Goal: Task Accomplishment & Management: Manage account settings

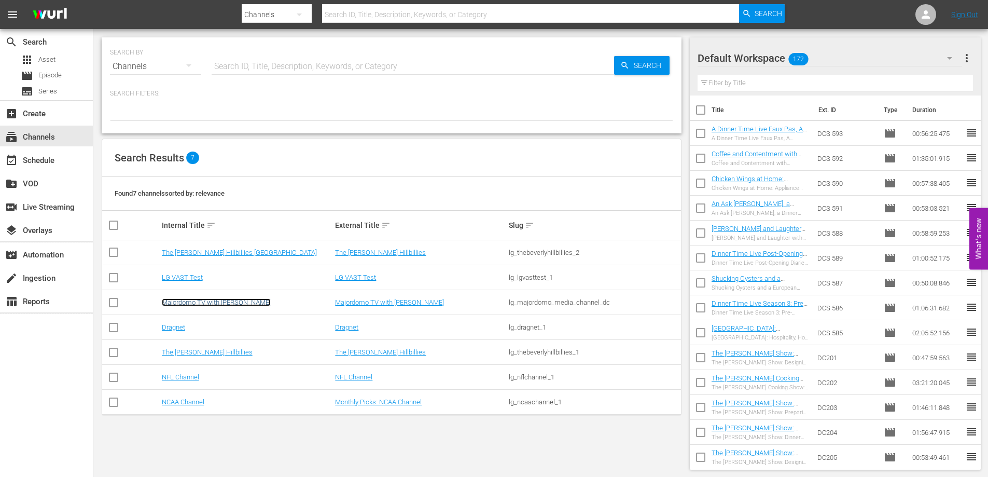
click at [245, 304] on link "Majordomo TV with [PERSON_NAME]" at bounding box center [216, 302] width 109 height 8
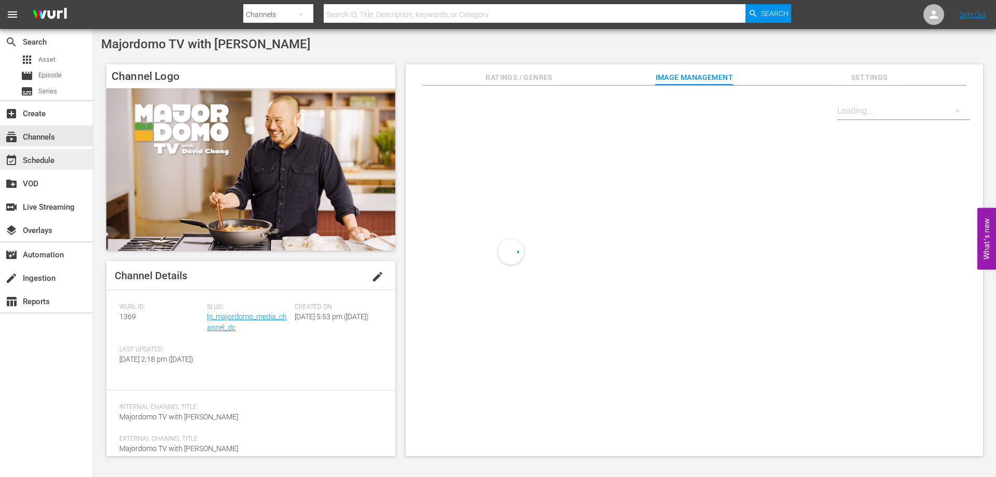
click at [59, 155] on div "event_available Schedule" at bounding box center [46, 159] width 93 height 21
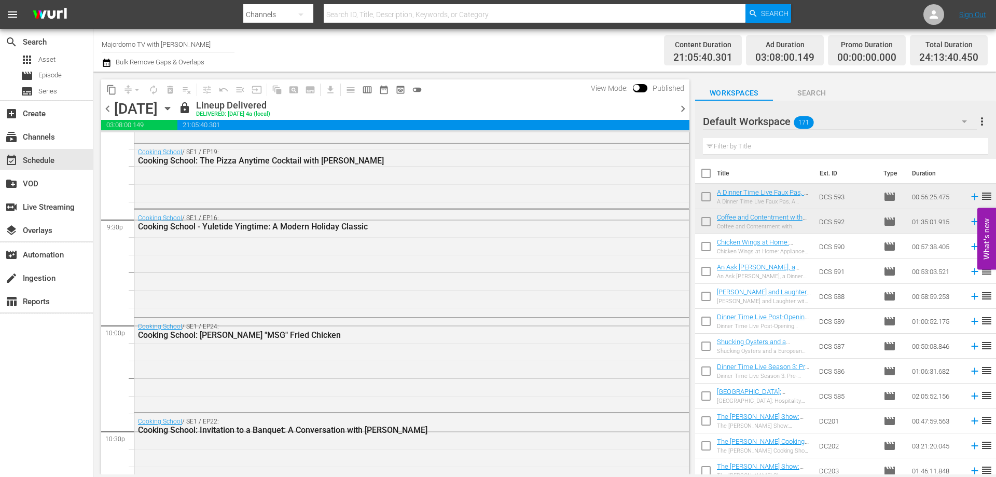
scroll to position [4897, 0]
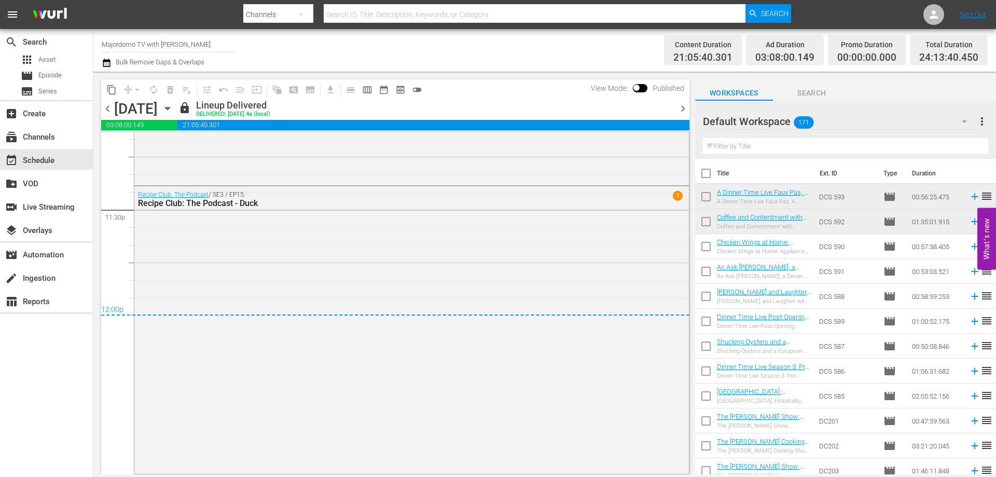
click at [684, 106] on span "chevron_right" at bounding box center [683, 108] width 13 height 13
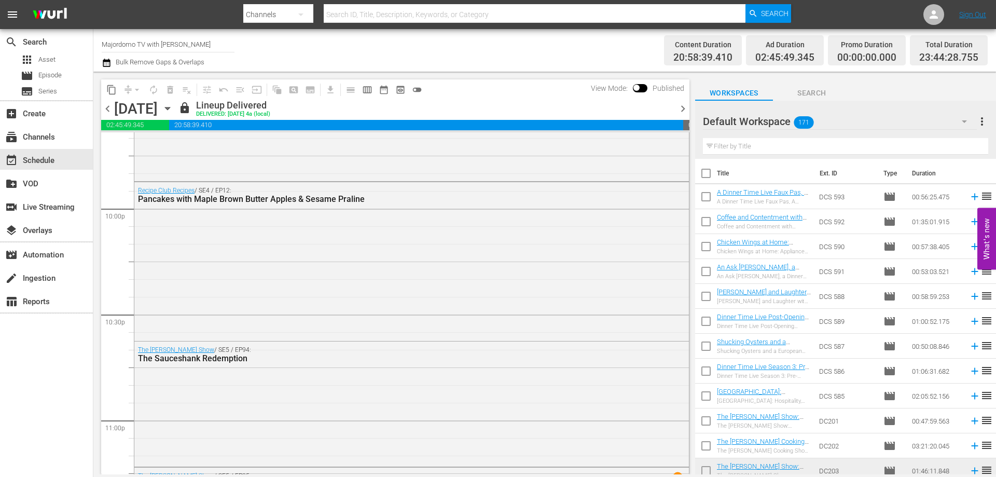
scroll to position [4842, 0]
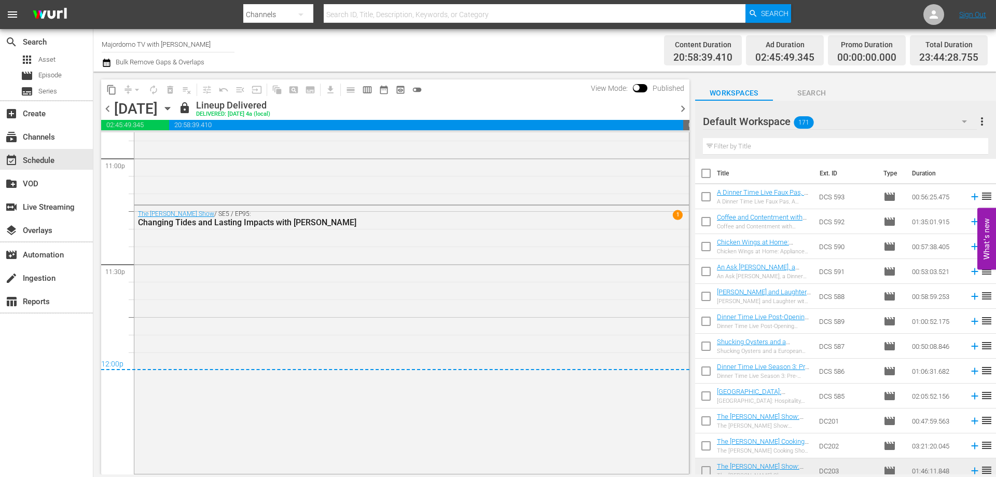
click at [688, 108] on span "chevron_right" at bounding box center [683, 108] width 13 height 13
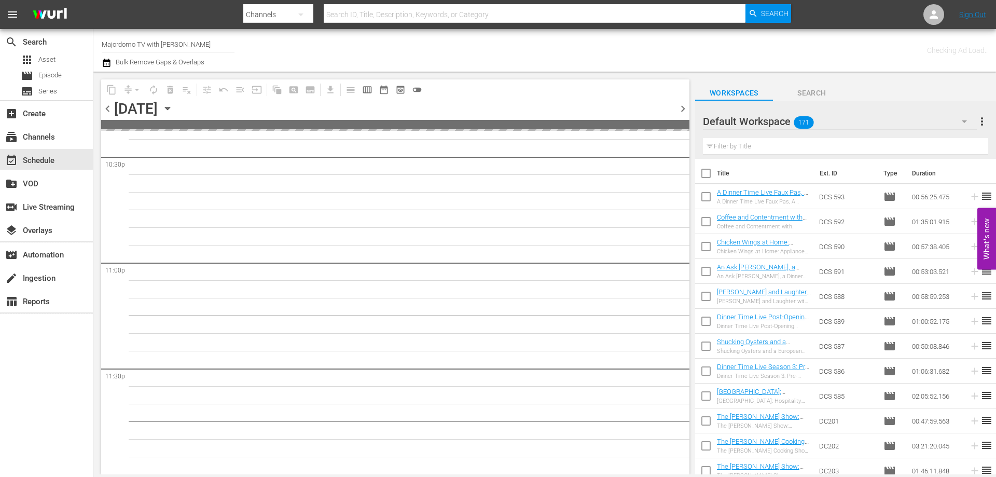
scroll to position [4737, 0]
click at [684, 110] on span "chevron_right" at bounding box center [683, 108] width 13 height 13
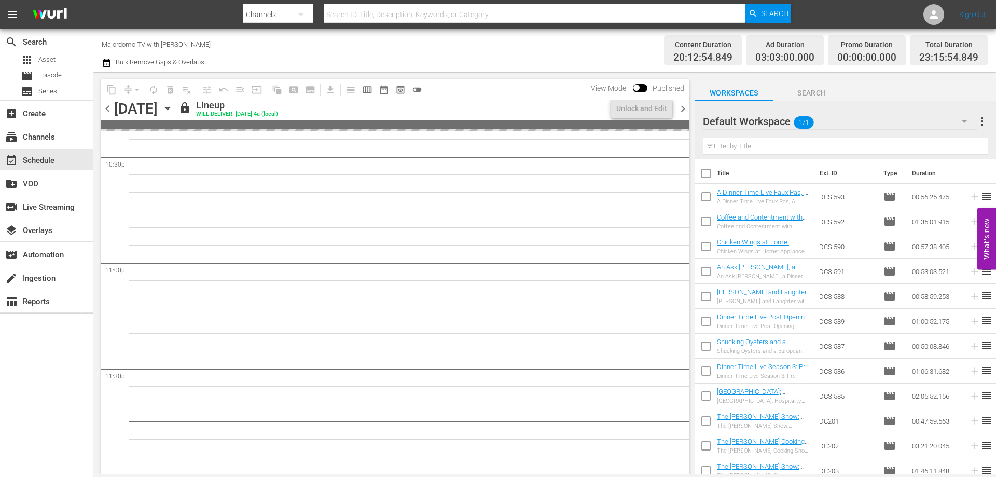
click at [682, 109] on span "chevron_right" at bounding box center [683, 108] width 13 height 13
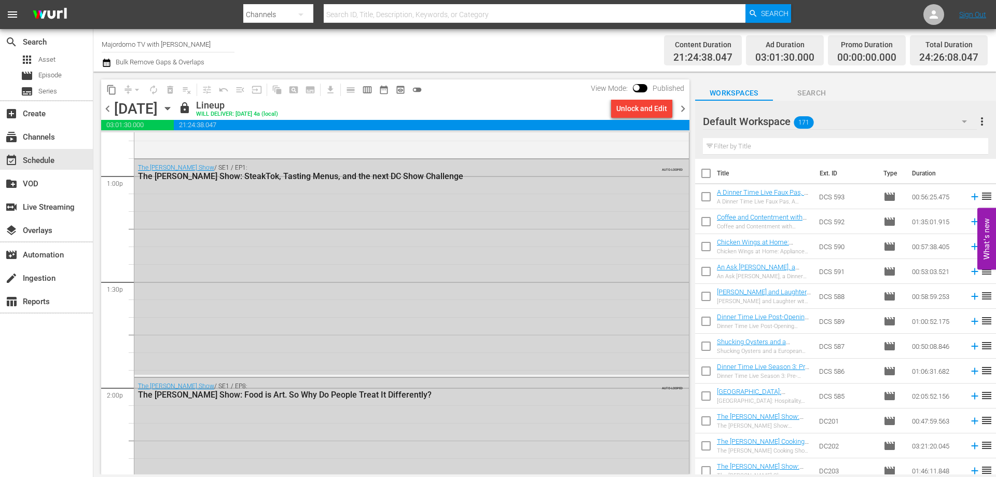
scroll to position [2604, 0]
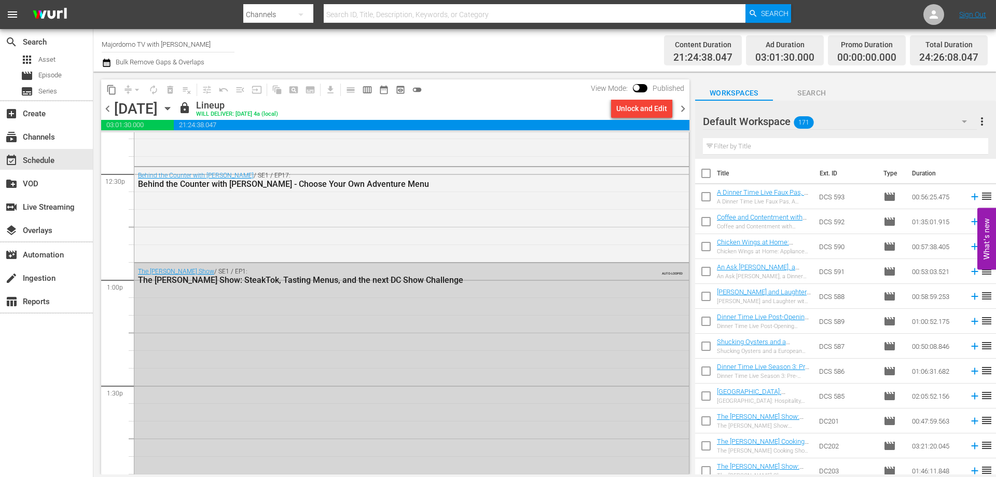
click at [610, 119] on div "chevron_left [DATE] [DATE] lock Lineup WILL DELIVER: [DATE] 4a (local) Unlock a…" at bounding box center [395, 110] width 588 height 20
click at [622, 113] on div "Unlock and Edit" at bounding box center [641, 108] width 51 height 19
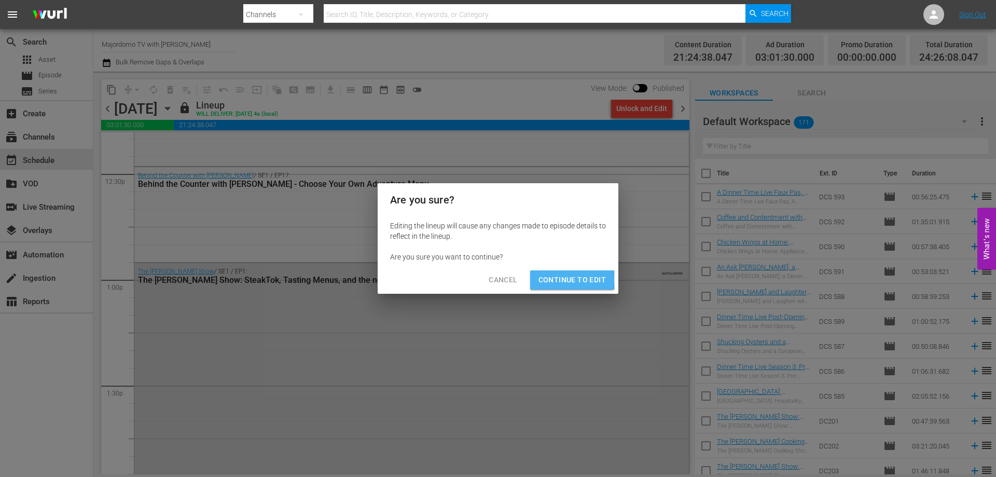
click at [551, 279] on span "Continue to Edit" at bounding box center [572, 279] width 67 height 13
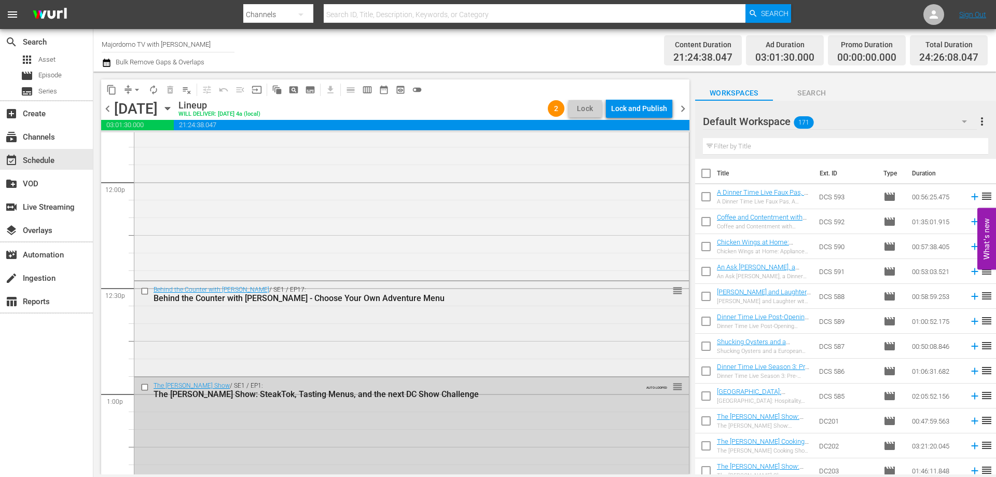
scroll to position [2698, 0]
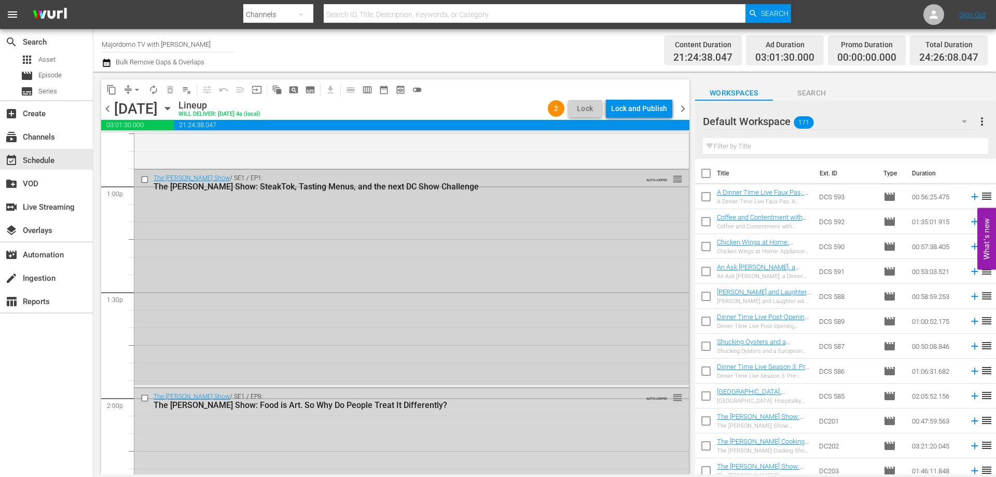
click at [143, 179] on input "checkbox" at bounding box center [146, 179] width 11 height 9
click at [144, 398] on input "checkbox" at bounding box center [146, 397] width 11 height 9
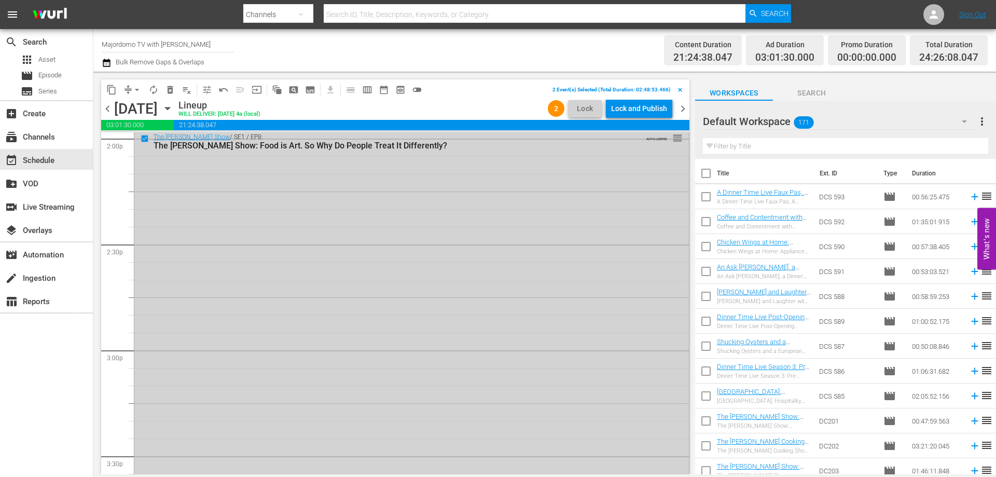
scroll to position [3217, 0]
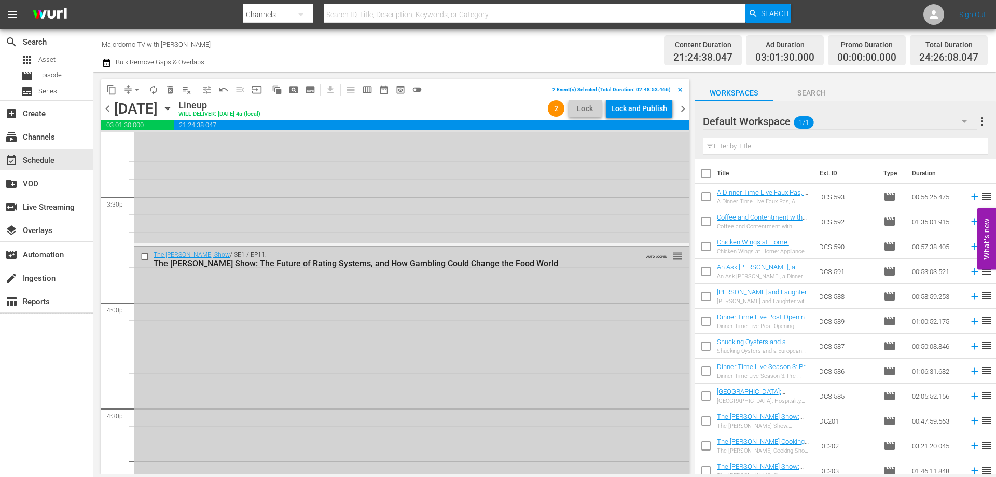
click at [144, 255] on input "checkbox" at bounding box center [146, 256] width 11 height 9
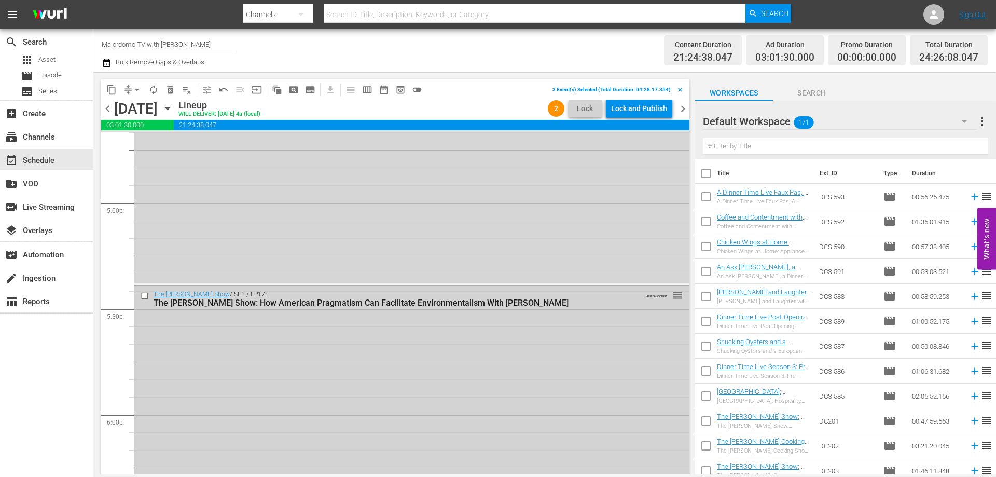
click at [145, 296] on input "checkbox" at bounding box center [146, 295] width 11 height 9
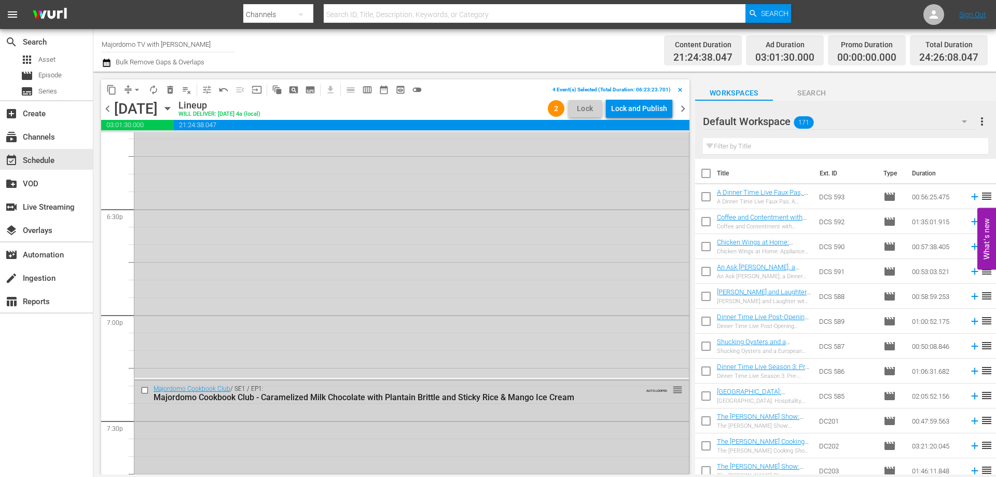
click at [145, 389] on input "checkbox" at bounding box center [146, 390] width 11 height 9
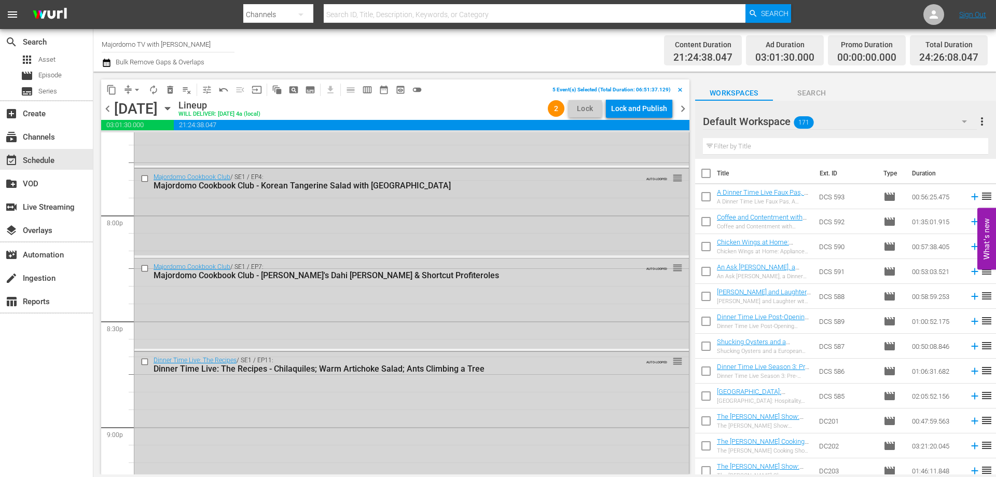
click at [146, 174] on input "checkbox" at bounding box center [146, 178] width 11 height 9
click at [144, 273] on div at bounding box center [146, 268] width 16 height 12
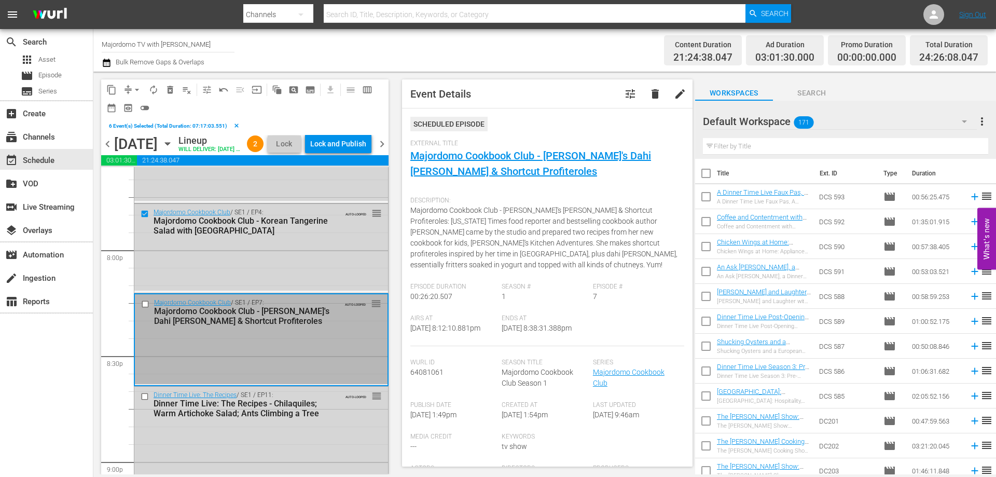
click at [146, 309] on input "checkbox" at bounding box center [146, 304] width 11 height 9
click at [142, 401] on input "checkbox" at bounding box center [146, 396] width 11 height 9
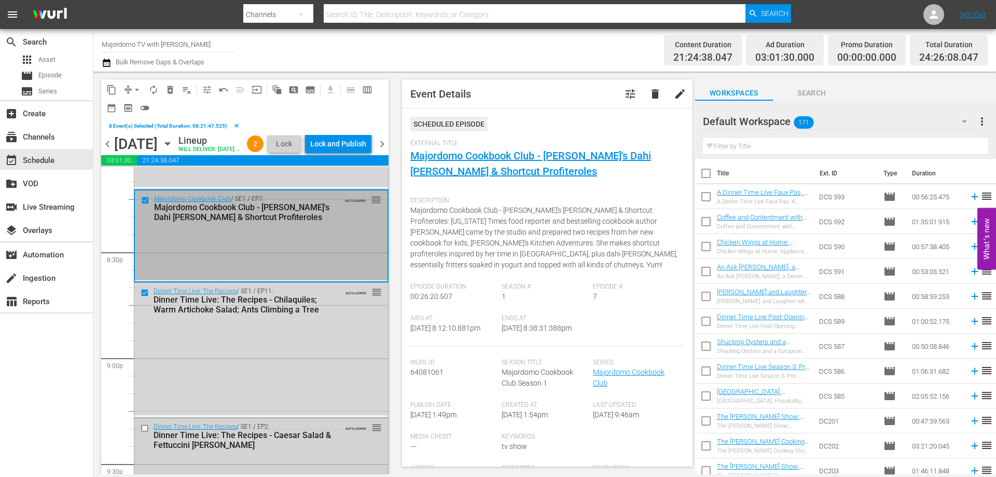
scroll to position [4410, 0]
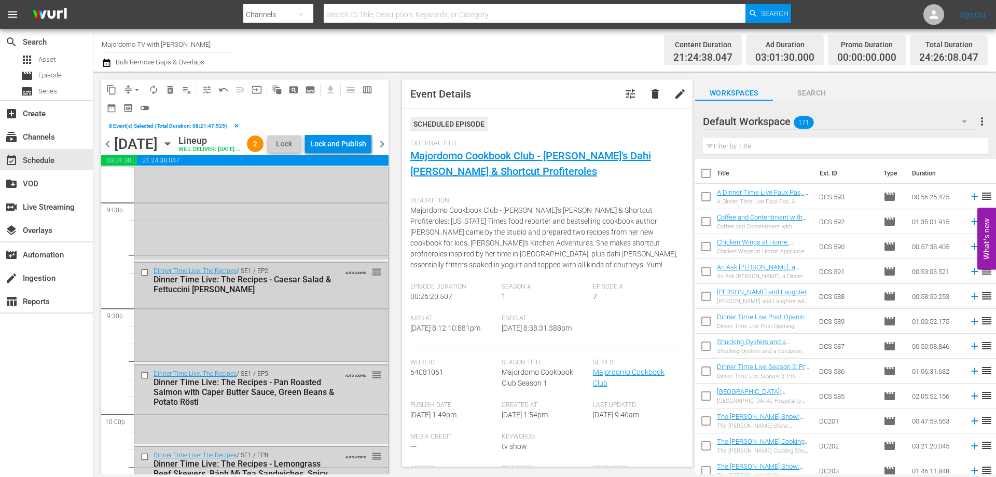
click at [144, 277] on input "checkbox" at bounding box center [146, 272] width 11 height 9
click at [146, 379] on input "checkbox" at bounding box center [146, 374] width 11 height 9
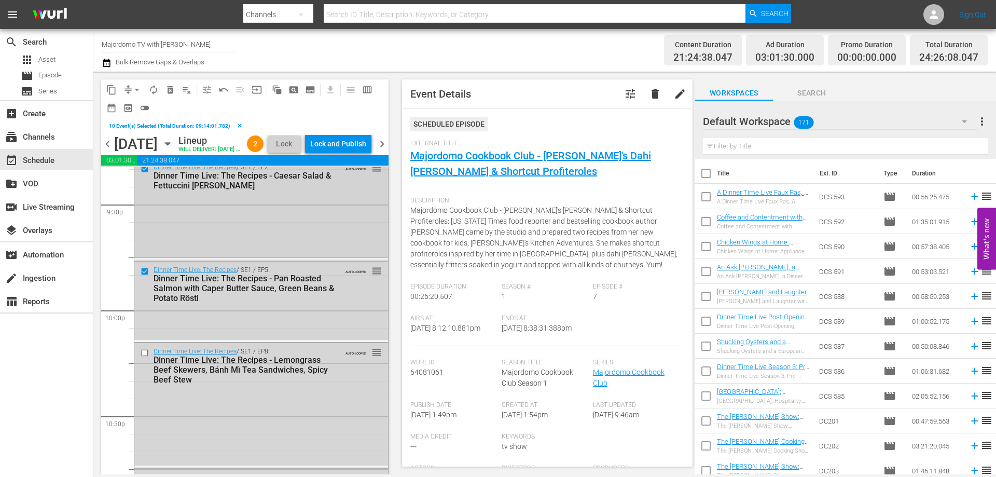
scroll to position [4617, 0]
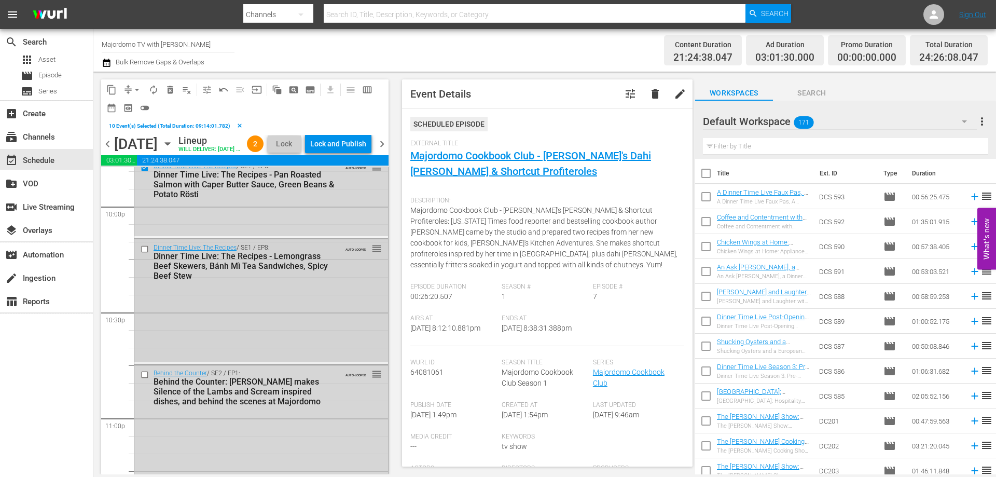
click at [144, 254] on input "checkbox" at bounding box center [146, 249] width 11 height 9
click at [146, 379] on input "checkbox" at bounding box center [146, 374] width 11 height 9
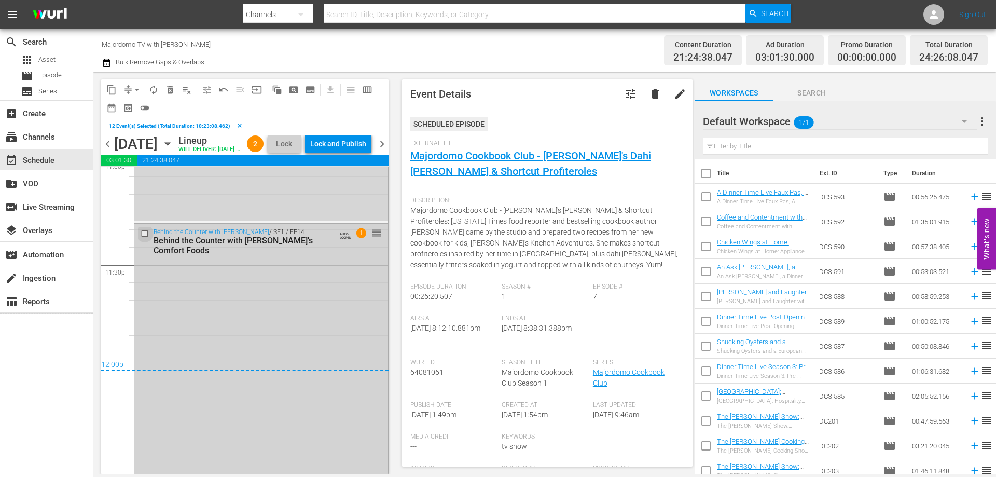
click at [146, 238] on input "checkbox" at bounding box center [146, 233] width 11 height 9
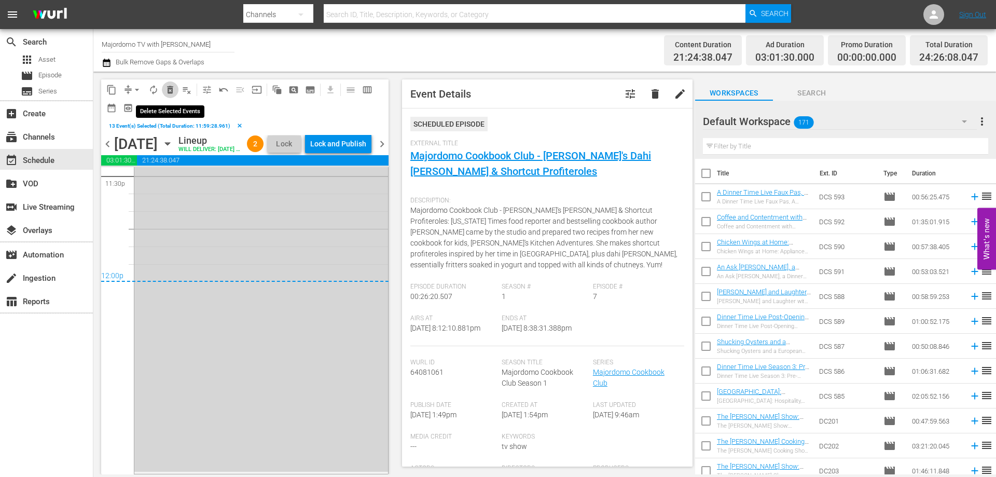
click at [171, 86] on span "delete_forever_outlined" at bounding box center [170, 90] width 10 height 10
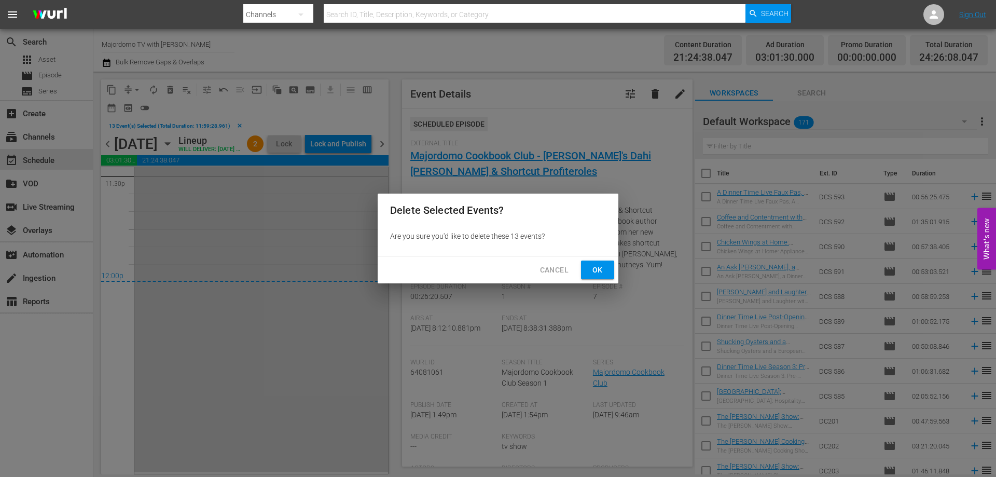
click at [604, 271] on span "Ok" at bounding box center [597, 270] width 17 height 13
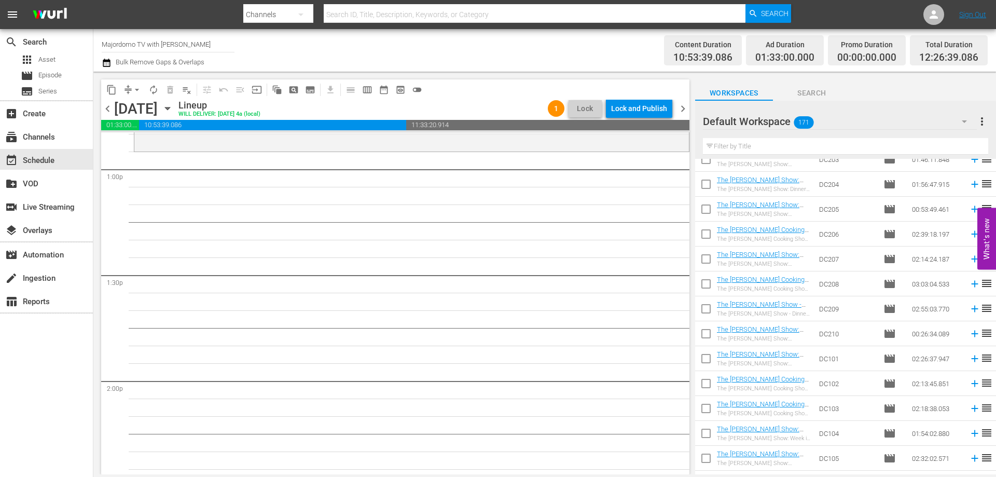
scroll to position [2611, 0]
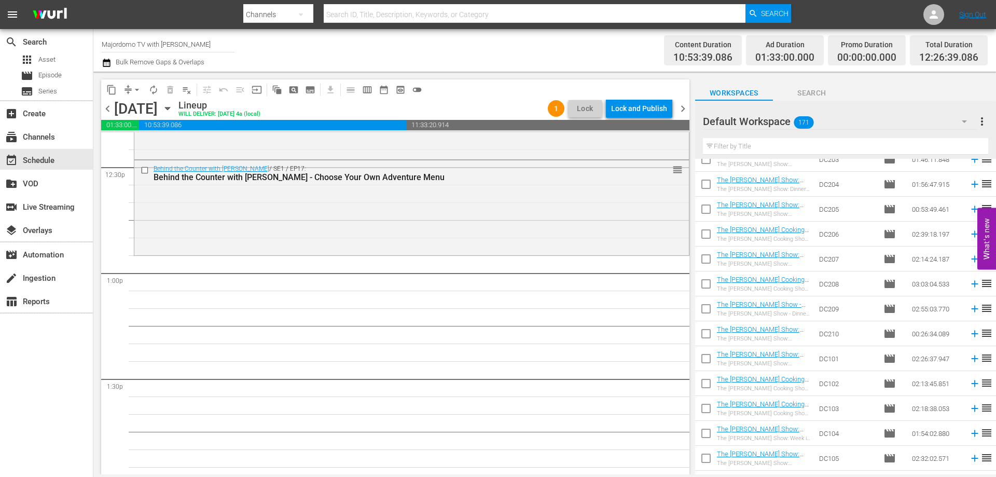
click at [707, 205] on input "checkbox" at bounding box center [706, 211] width 22 height 22
checkbox input "true"
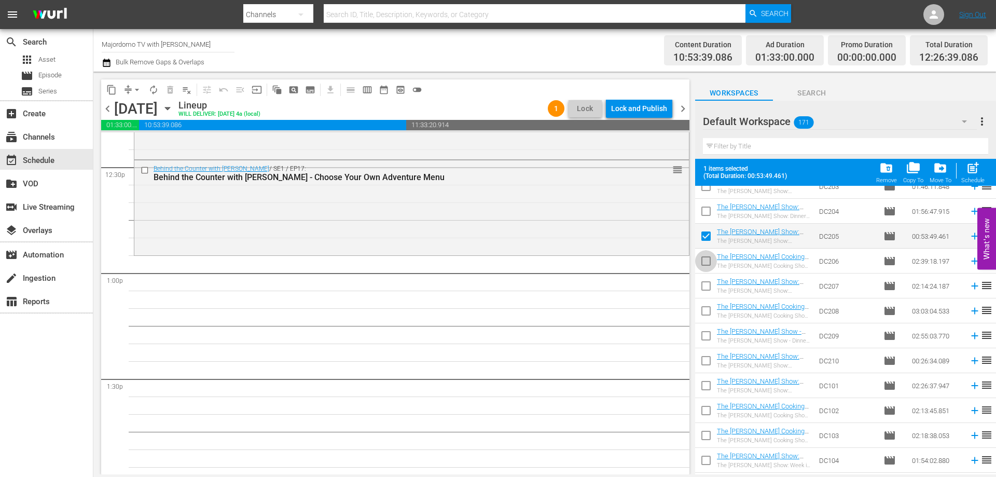
click at [706, 258] on input "checkbox" at bounding box center [706, 263] width 22 height 22
checkbox input "true"
click at [710, 284] on input "checkbox" at bounding box center [706, 288] width 22 height 22
checkbox input "true"
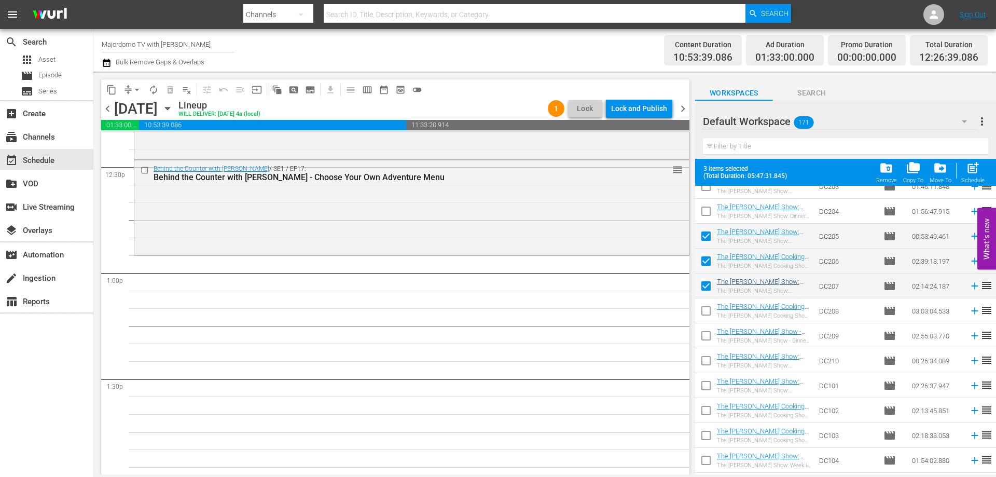
drag, startPoint x: 705, startPoint y: 309, endPoint x: 719, endPoint y: 281, distance: 31.1
click at [705, 309] on input "checkbox" at bounding box center [706, 313] width 22 height 22
checkbox input "true"
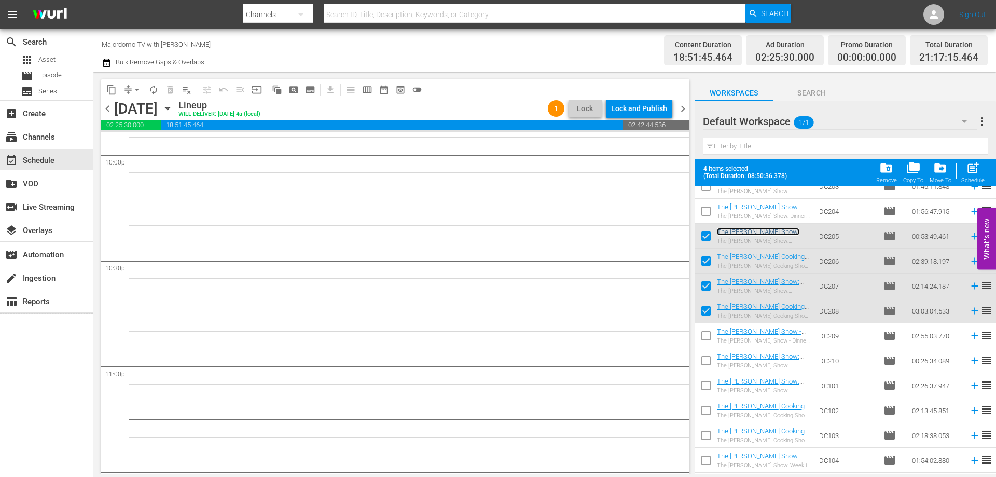
scroll to position [4479, 0]
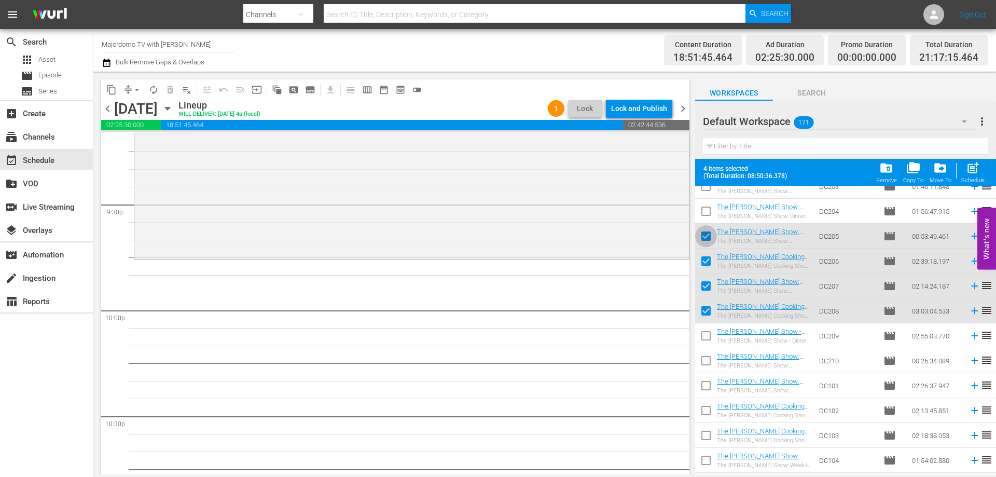
click at [707, 238] on input "checkbox" at bounding box center [706, 238] width 22 height 22
checkbox input "false"
click at [706, 258] on input "checkbox" at bounding box center [706, 263] width 22 height 22
checkbox input "false"
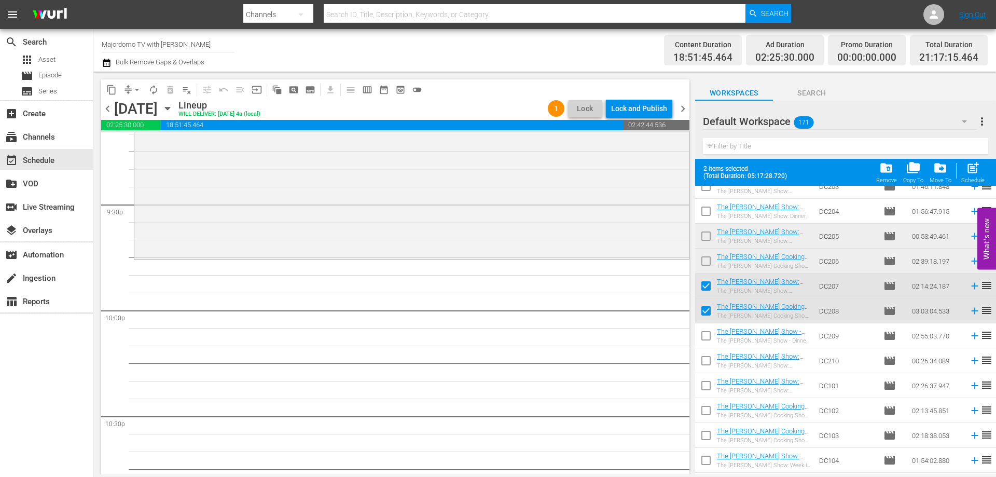
click at [703, 287] on input "checkbox" at bounding box center [706, 288] width 22 height 22
checkbox input "false"
click at [703, 305] on input "checkbox" at bounding box center [706, 313] width 22 height 22
checkbox input "false"
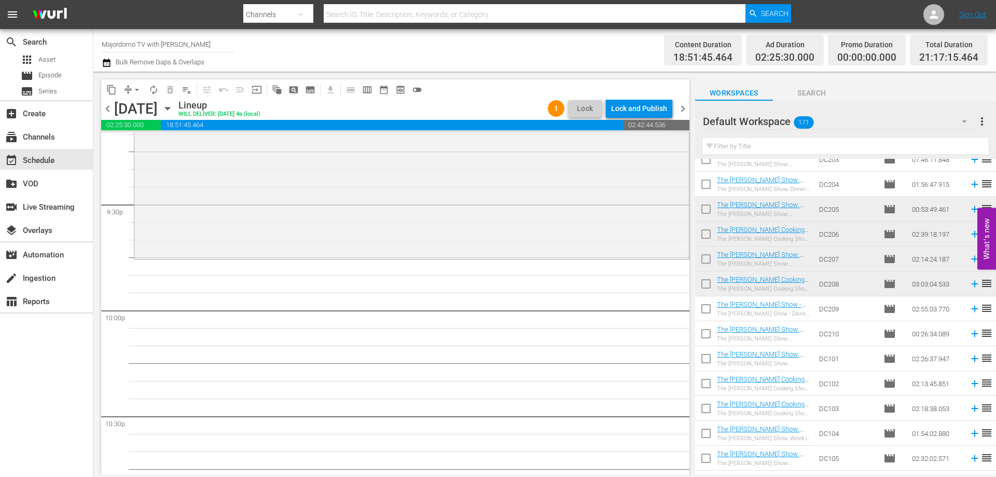
scroll to position [0, 0]
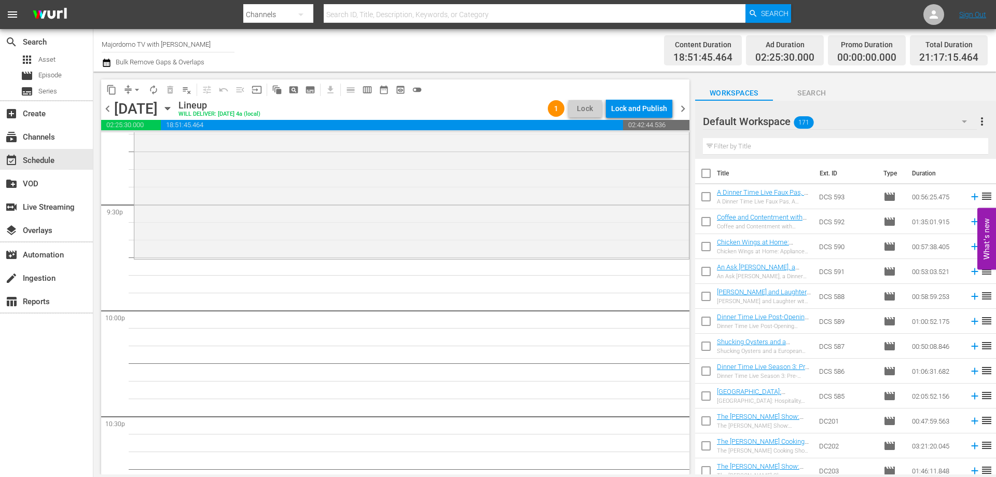
click at [703, 273] on input "checkbox" at bounding box center [706, 274] width 22 height 22
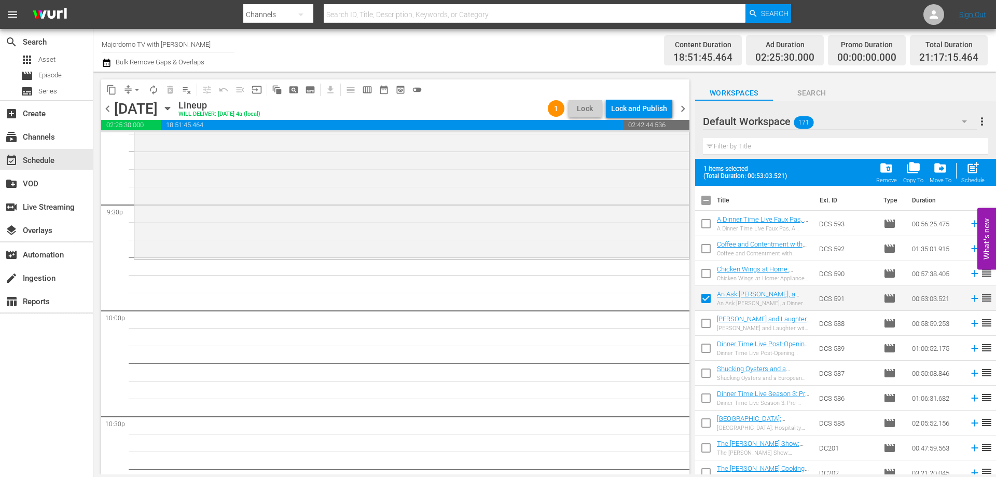
click at [709, 299] on input "checkbox" at bounding box center [706, 300] width 22 height 22
checkbox input "false"
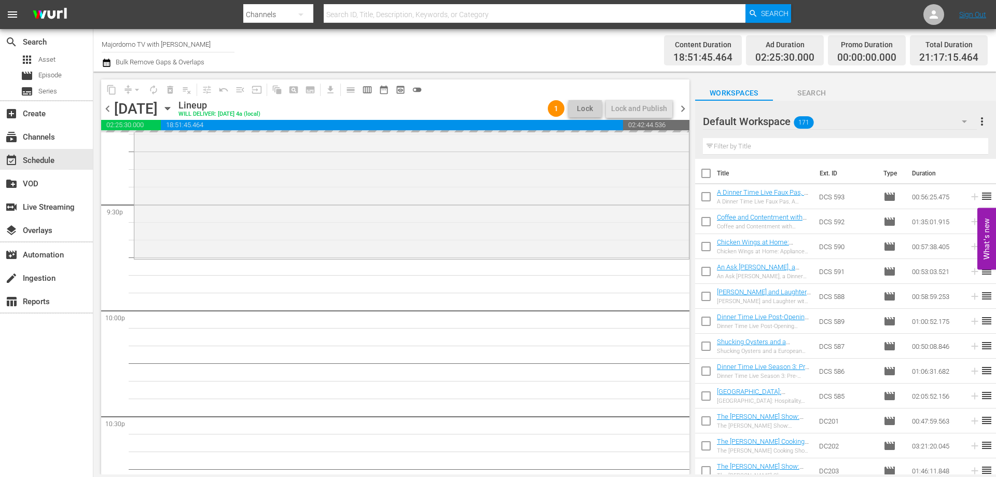
click at [960, 120] on icon "button" at bounding box center [964, 121] width 12 height 12
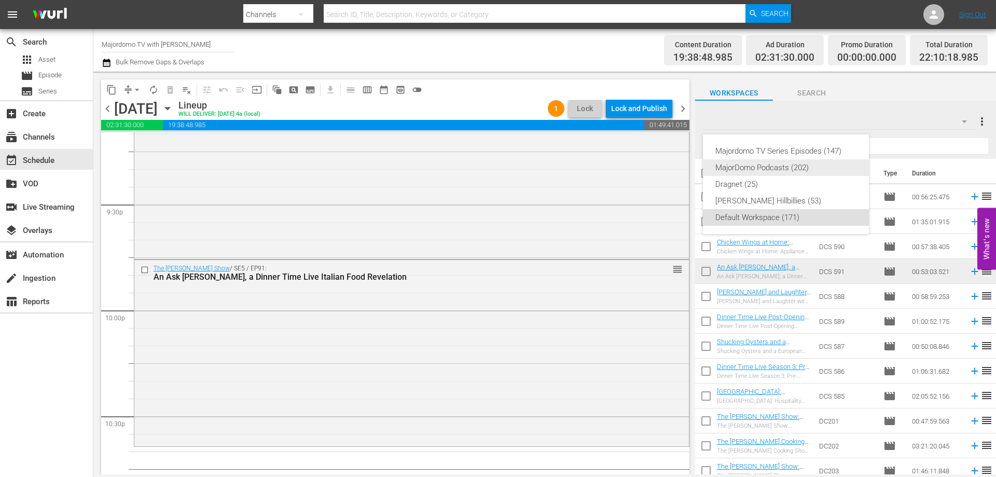
click at [804, 166] on div "MajorDomo Podcasts (202)" at bounding box center [785, 167] width 141 height 17
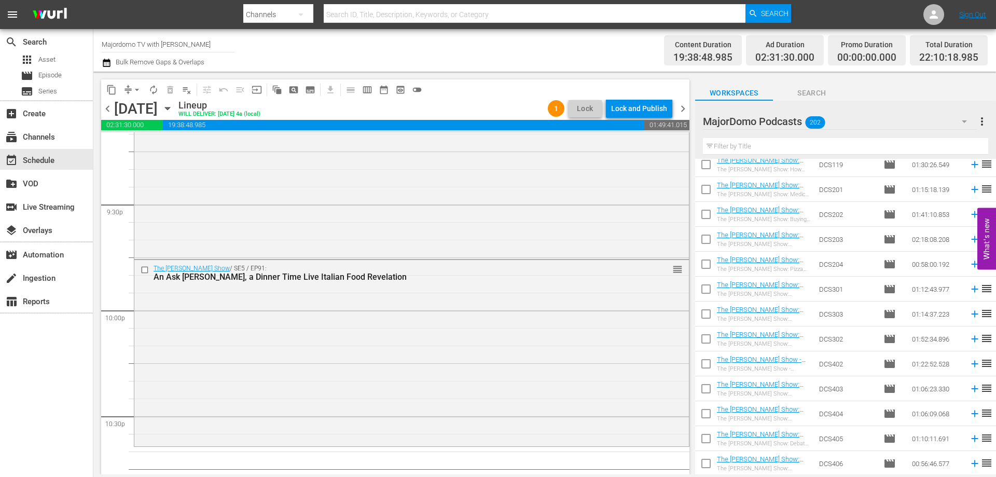
scroll to position [532, 0]
click at [707, 211] on input "checkbox" at bounding box center [706, 214] width 22 height 22
checkbox input "true"
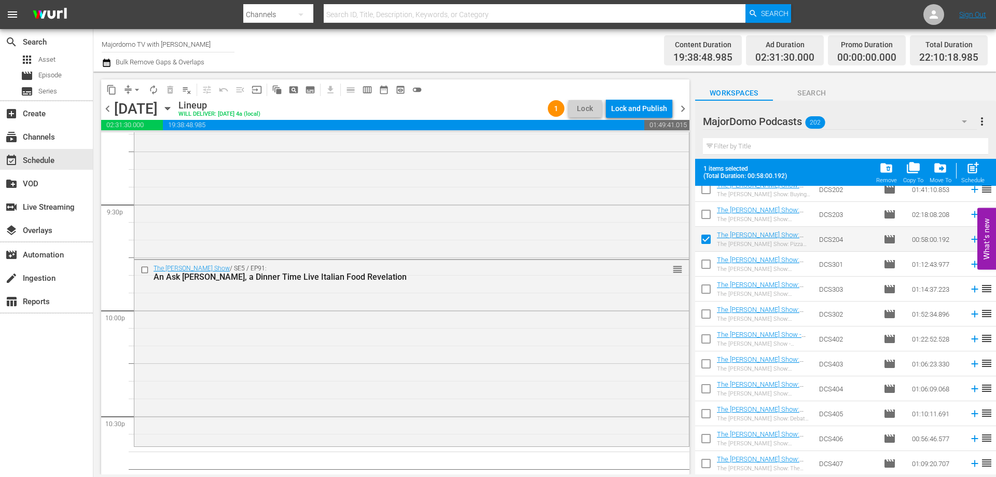
click at [709, 311] on input "checkbox" at bounding box center [706, 316] width 22 height 22
checkbox input "true"
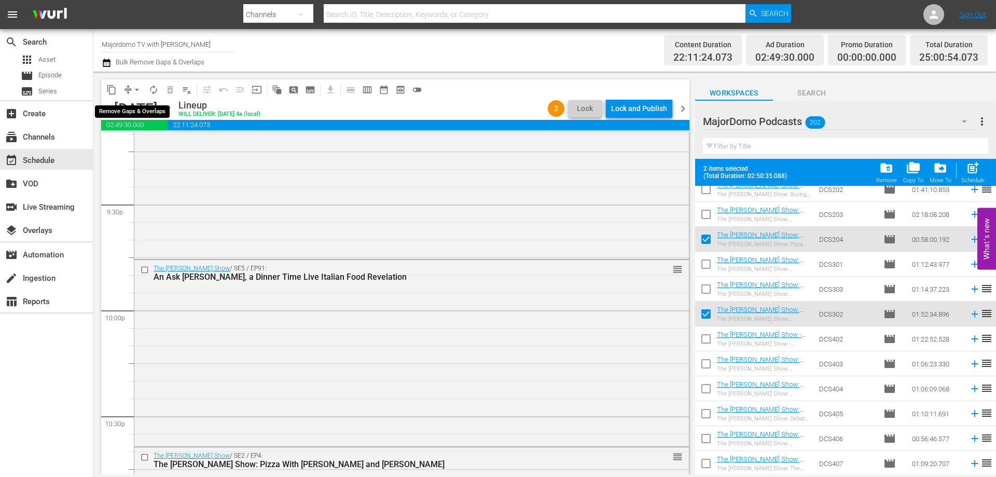
click at [135, 88] on span "arrow_drop_down" at bounding box center [137, 90] width 10 height 10
click at [652, 106] on div "Lock and Publish" at bounding box center [639, 108] width 56 height 19
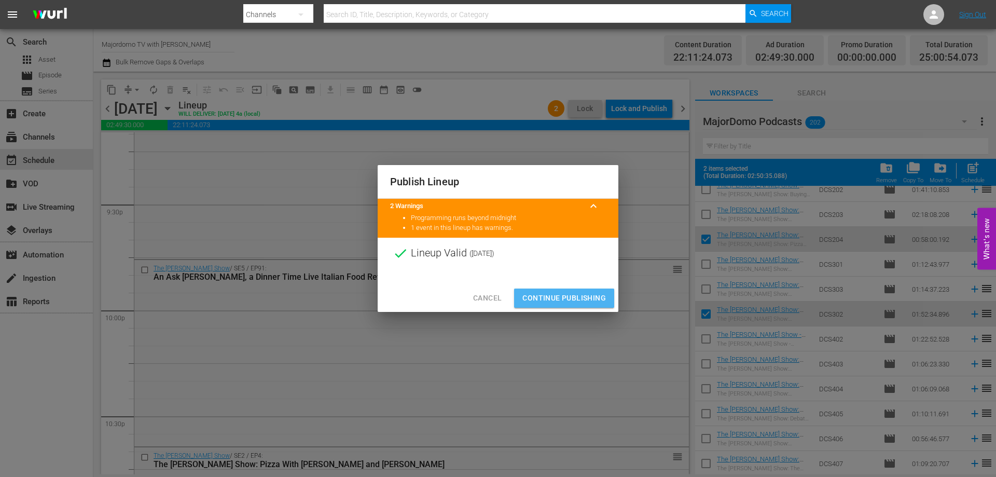
click at [551, 293] on span "Continue Publishing" at bounding box center [564, 298] width 84 height 13
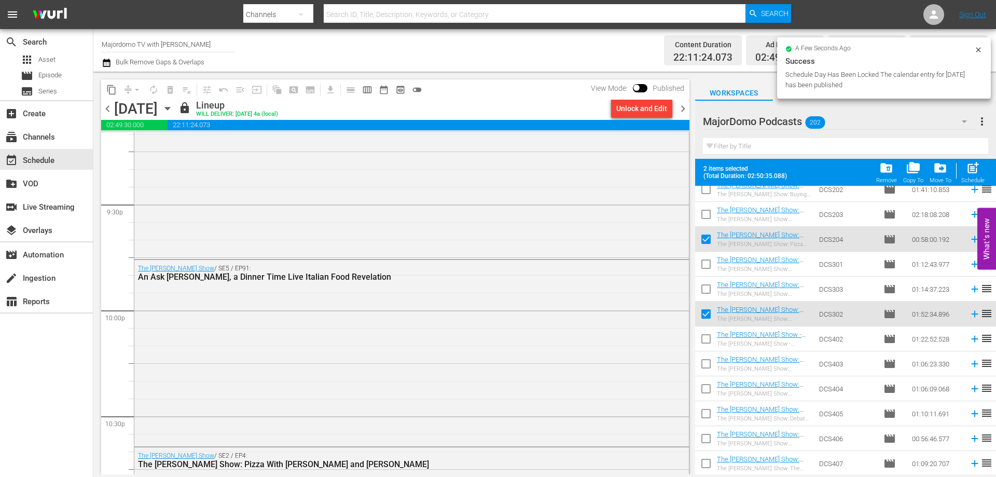
click at [684, 107] on span "chevron_right" at bounding box center [683, 108] width 13 height 13
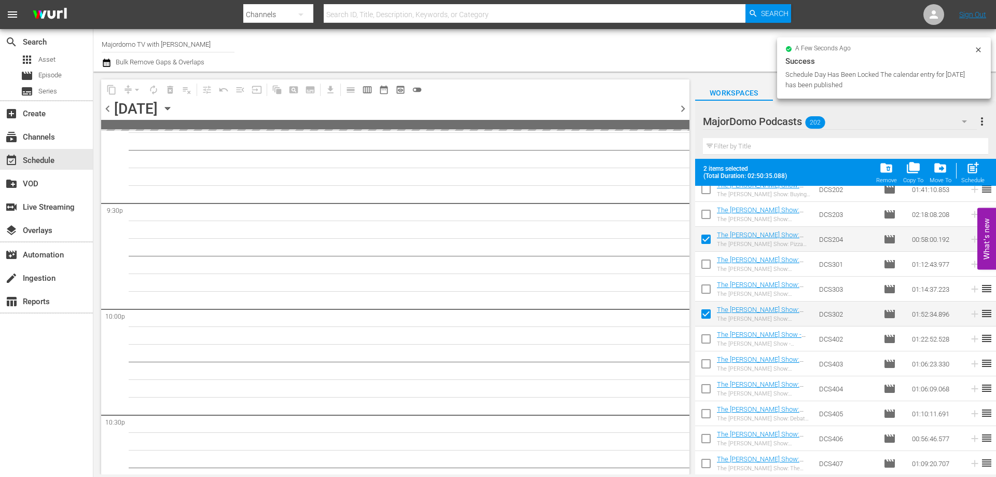
scroll to position [4690, 0]
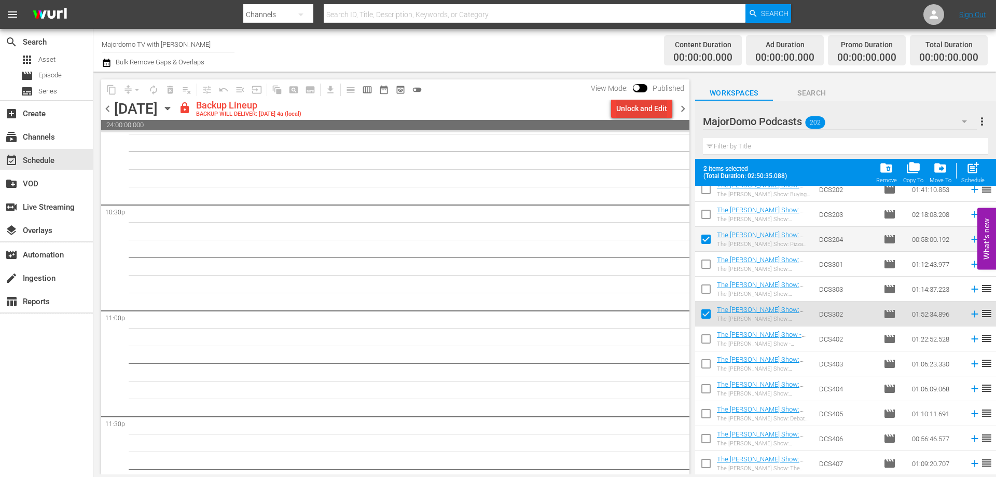
click at [657, 105] on div "Unlock and Edit" at bounding box center [641, 108] width 51 height 19
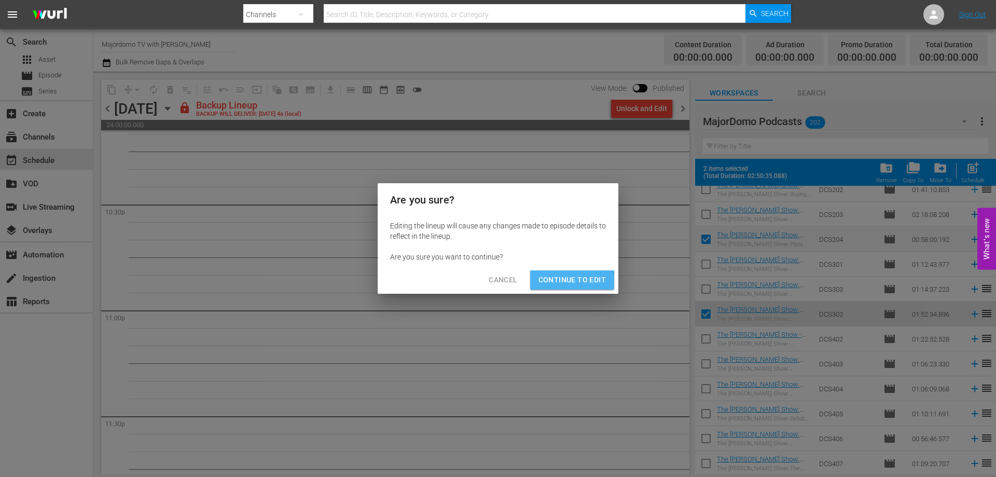
click at [562, 285] on span "Continue to Edit" at bounding box center [572, 279] width 67 height 13
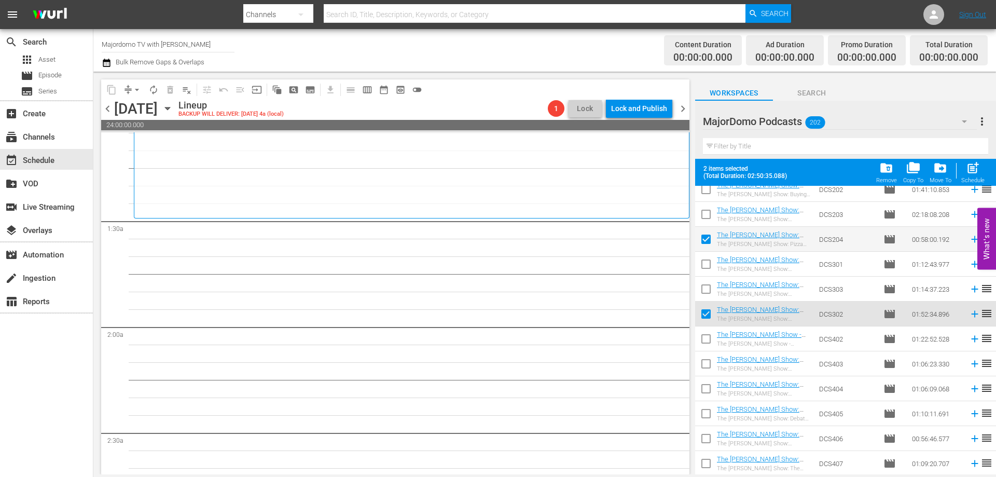
scroll to position [0, 0]
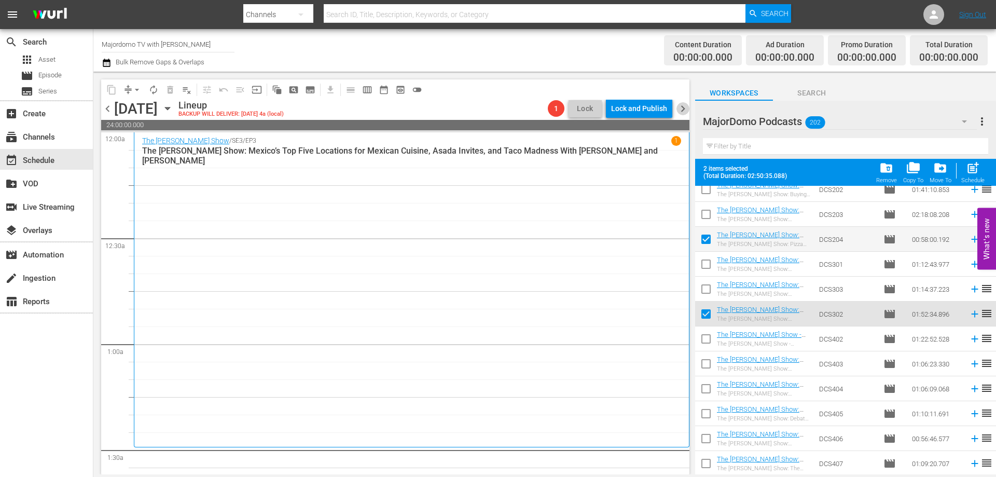
click at [682, 107] on span "chevron_right" at bounding box center [683, 108] width 13 height 13
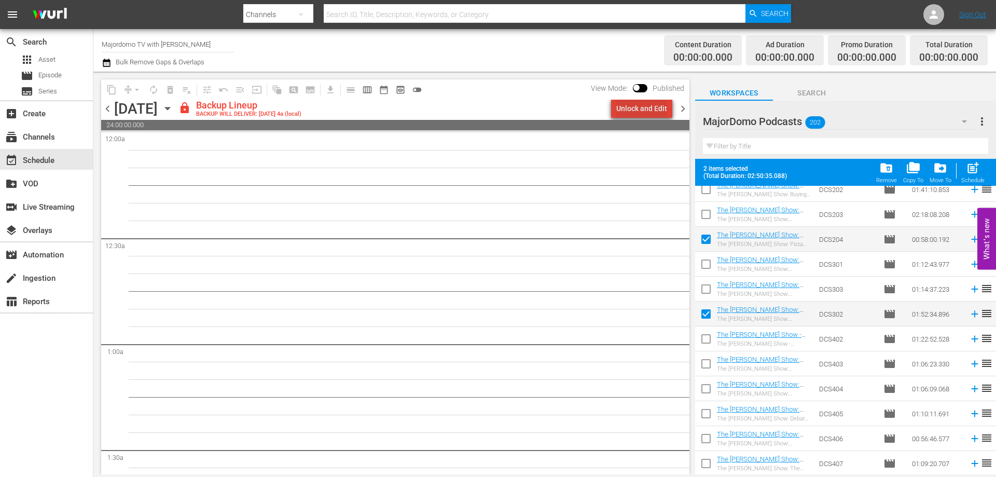
click at [650, 109] on div "Unlock and Edit" at bounding box center [641, 108] width 51 height 19
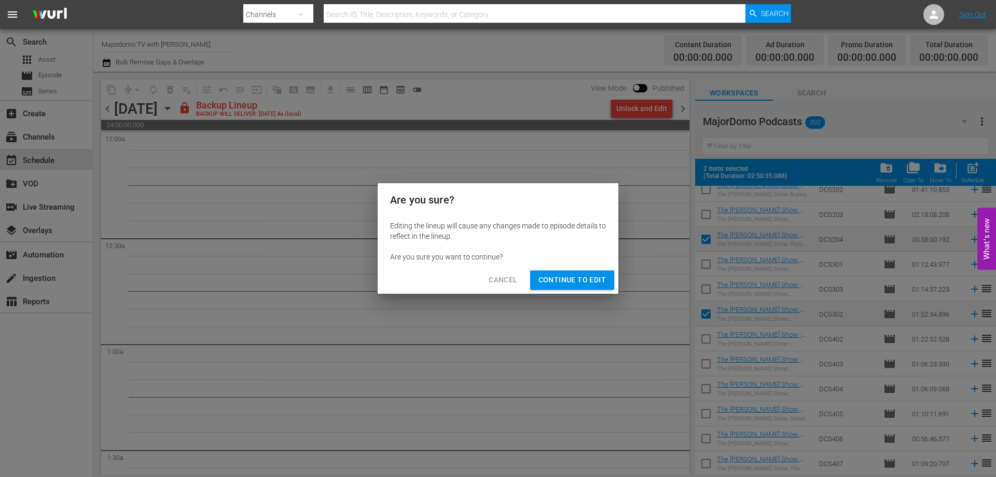
click at [573, 273] on button "Continue to Edit" at bounding box center [572, 279] width 84 height 19
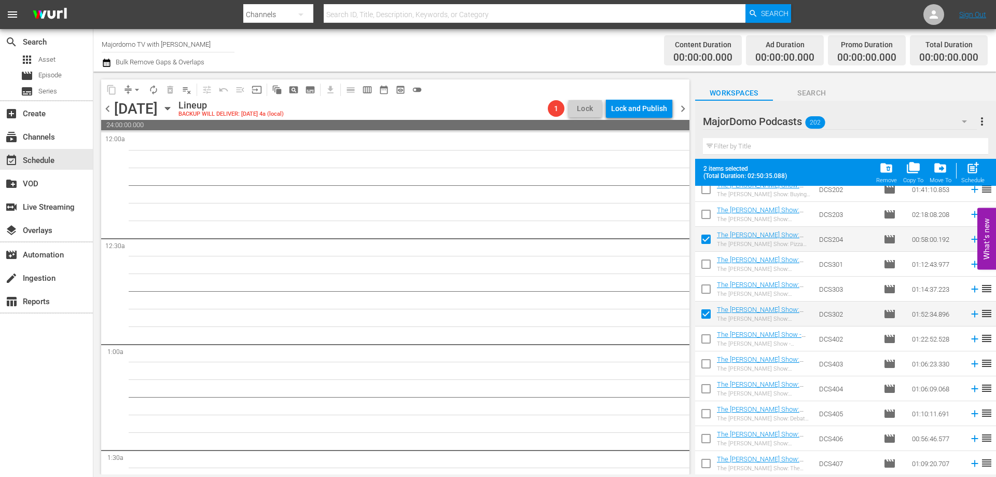
click at [108, 108] on span "chevron_left" at bounding box center [107, 108] width 13 height 13
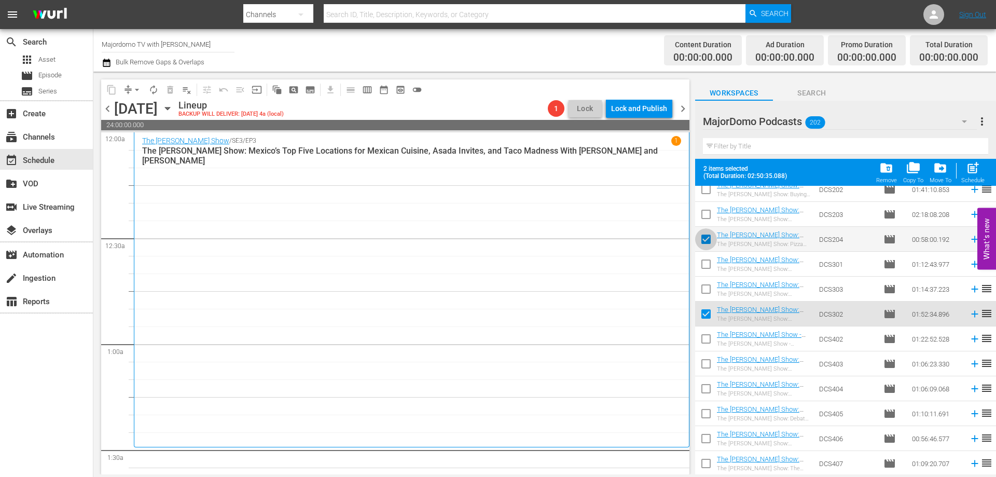
click at [709, 240] on input "checkbox" at bounding box center [706, 241] width 22 height 22
checkbox input "false"
click at [708, 309] on input "checkbox" at bounding box center [706, 316] width 22 height 22
checkbox input "false"
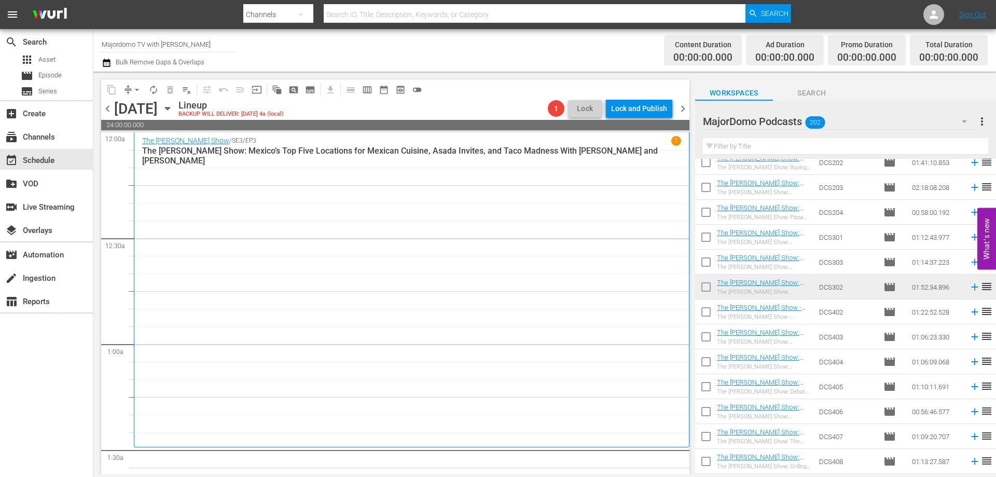
scroll to position [156, 0]
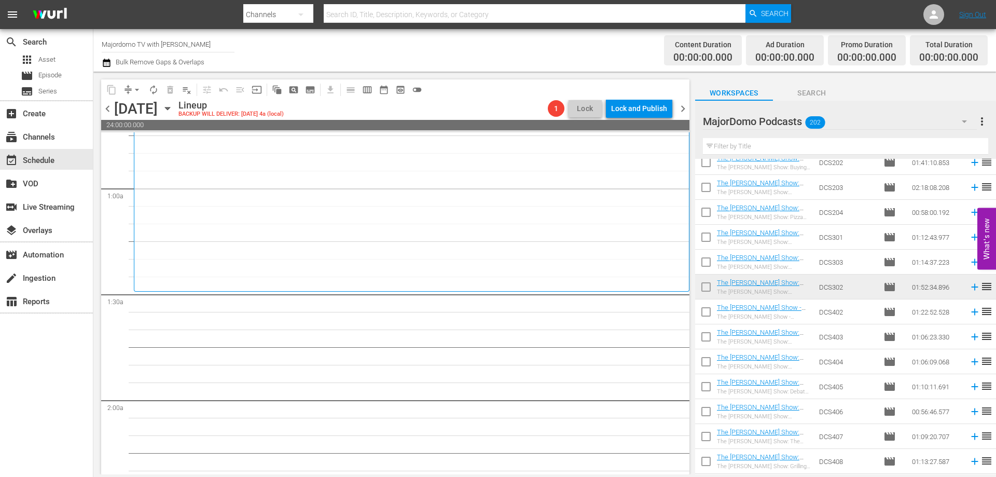
click at [706, 240] on input "checkbox" at bounding box center [706, 239] width 22 height 22
checkbox input "true"
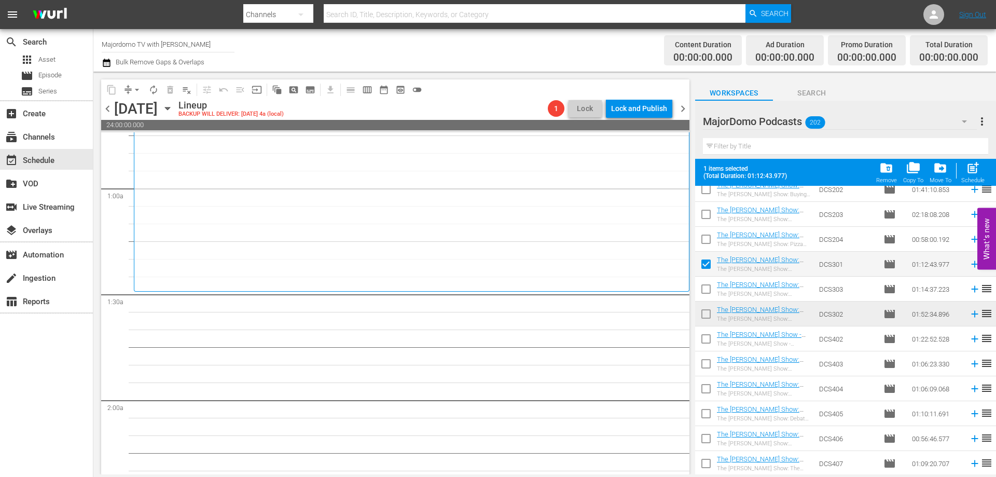
click at [713, 213] on input "checkbox" at bounding box center [706, 216] width 22 height 22
checkbox input "true"
click at [705, 362] on input "checkbox" at bounding box center [706, 366] width 22 height 22
checkbox input "true"
click at [708, 437] on input "checkbox" at bounding box center [706, 441] width 22 height 22
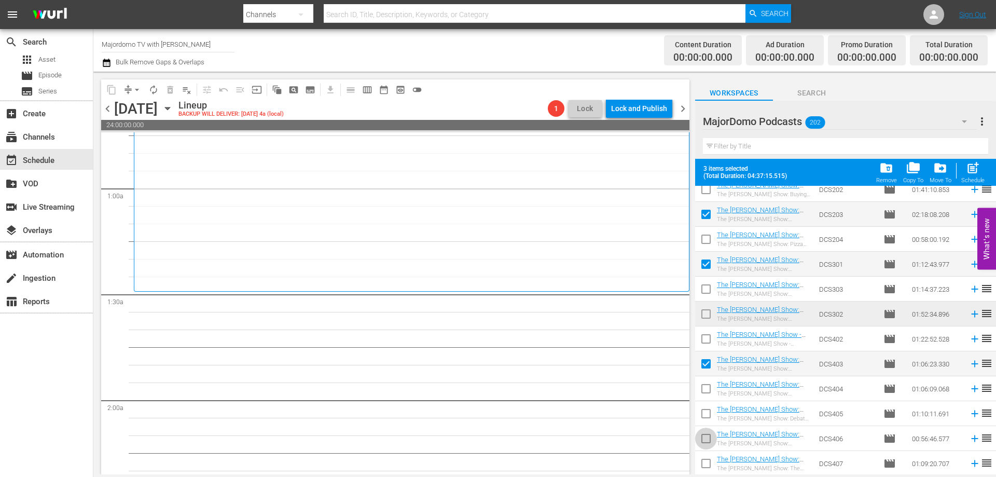
checkbox input "true"
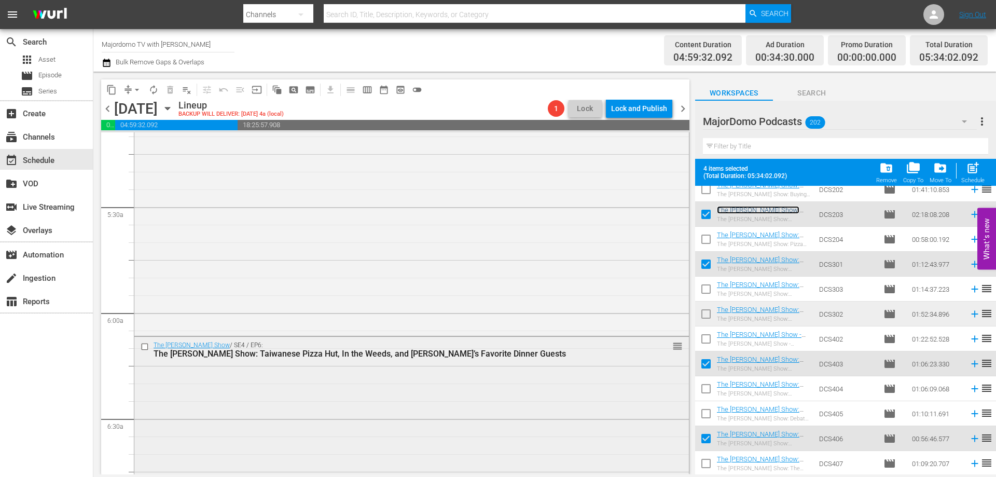
scroll to position [1193, 0]
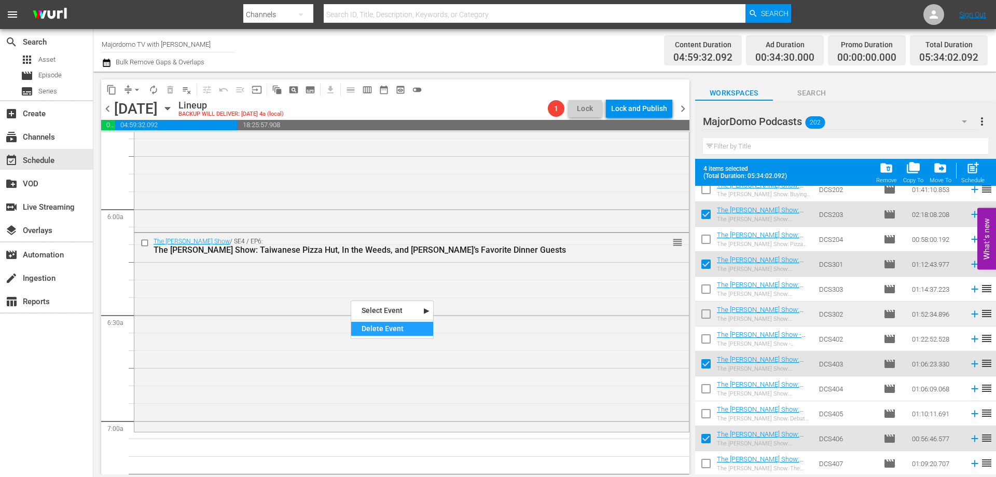
click at [381, 329] on div "Delete Event" at bounding box center [392, 329] width 82 height 14
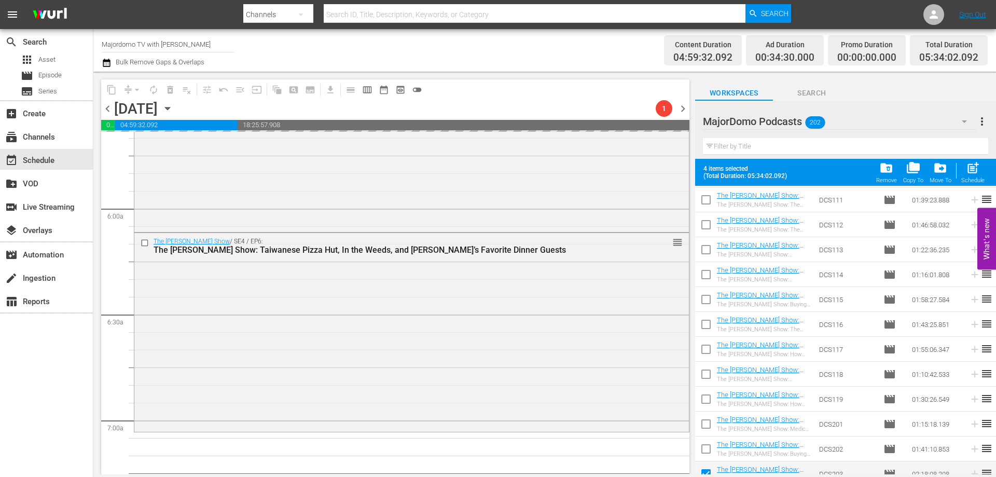
scroll to position [0, 0]
click at [708, 202] on input "checkbox" at bounding box center [706, 202] width 22 height 22
checkbox input "true"
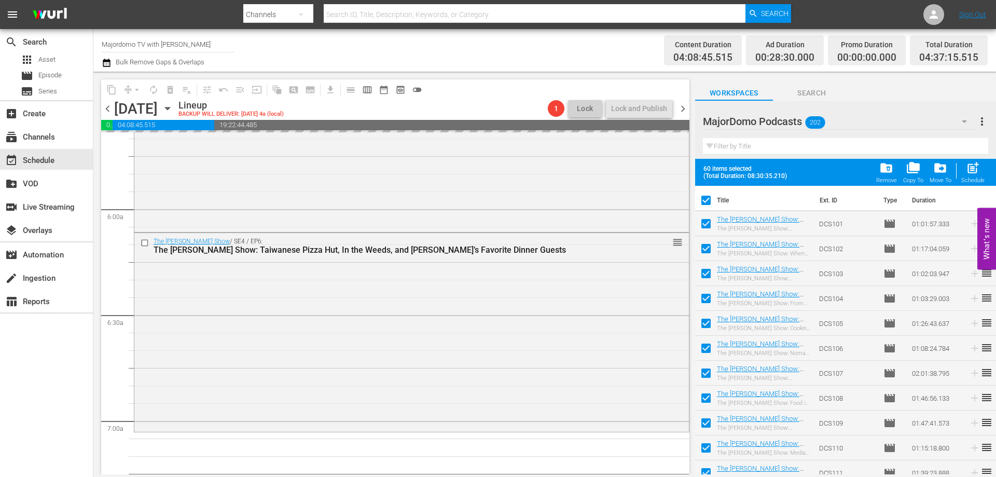
checkbox input "true"
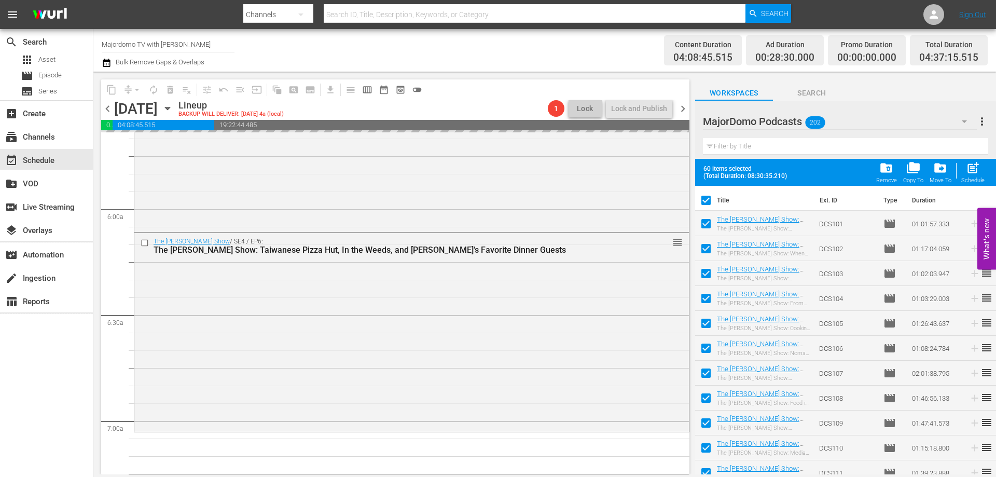
checkbox input "true"
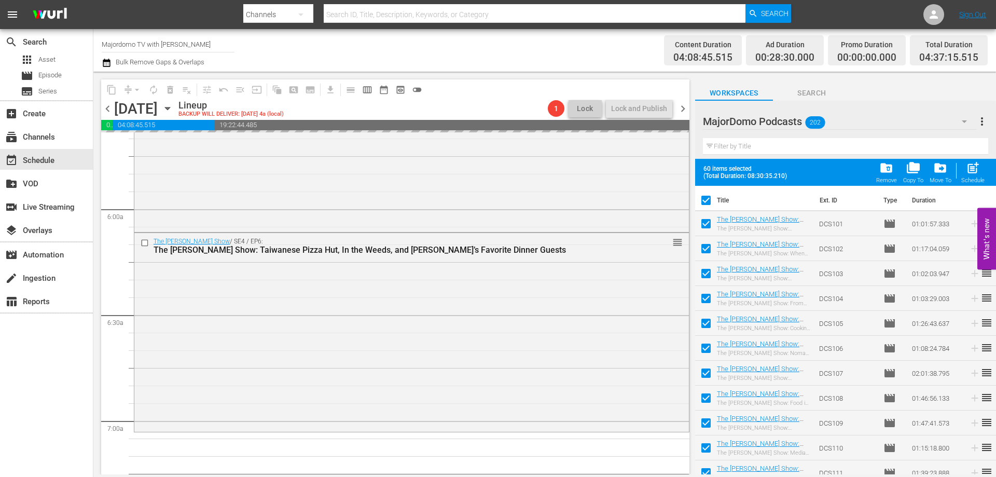
checkbox input "true"
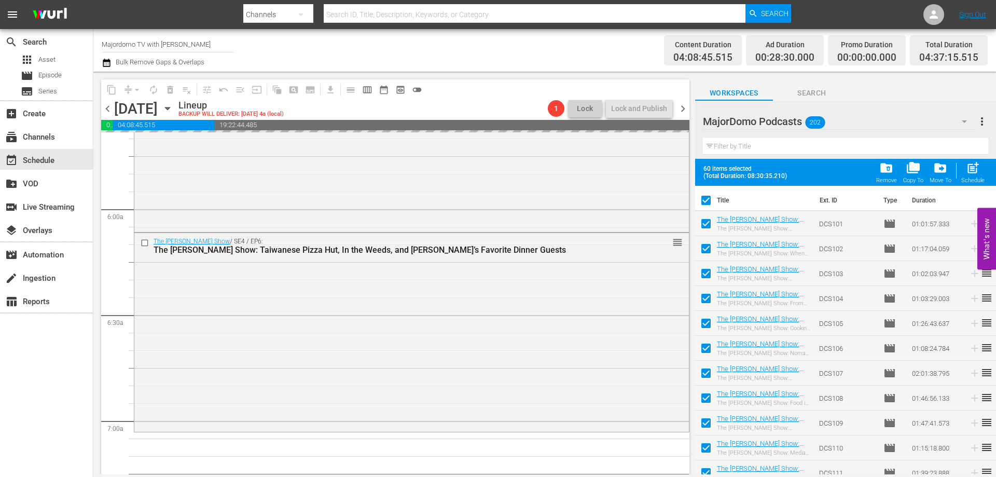
checkbox input "true"
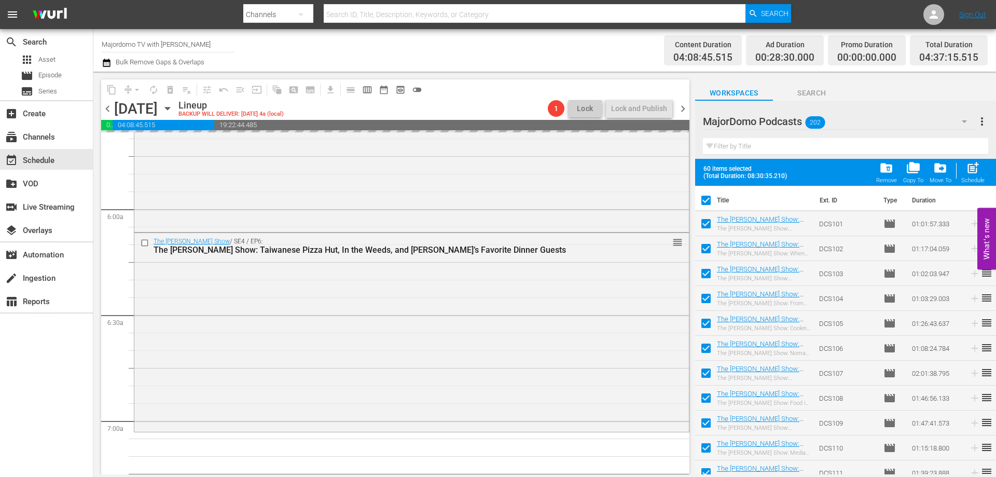
checkbox input "true"
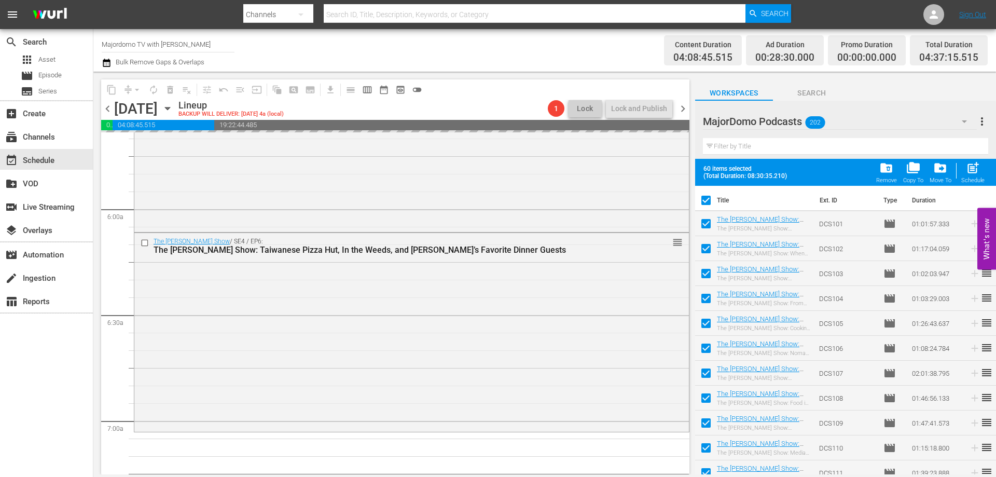
checkbox input "true"
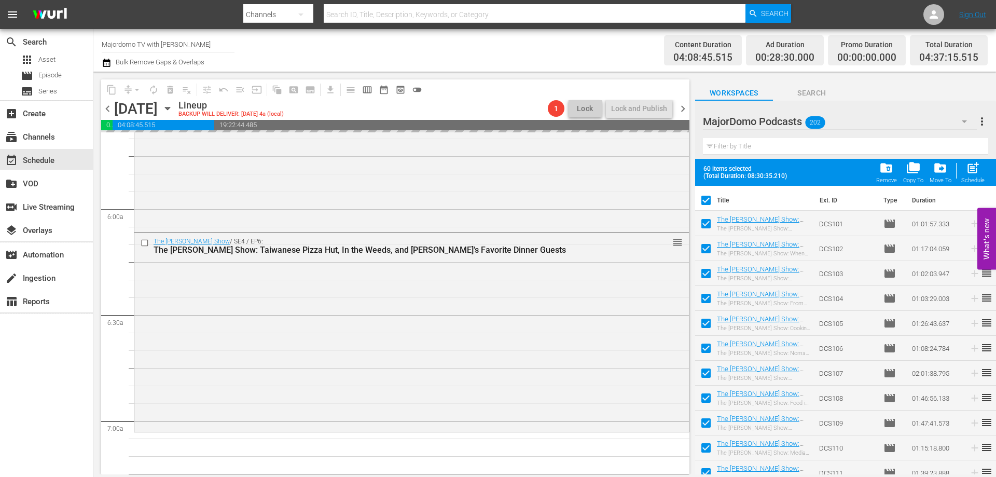
checkbox input "true"
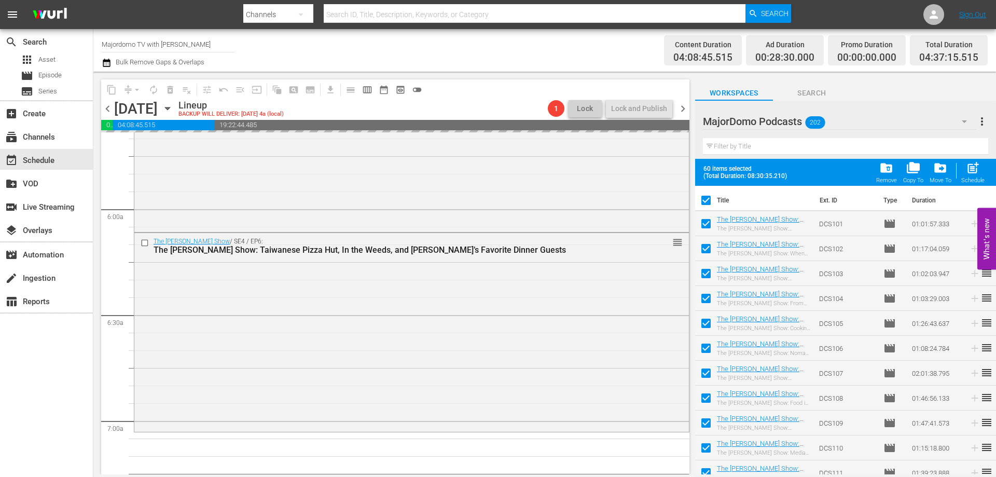
checkbox input "true"
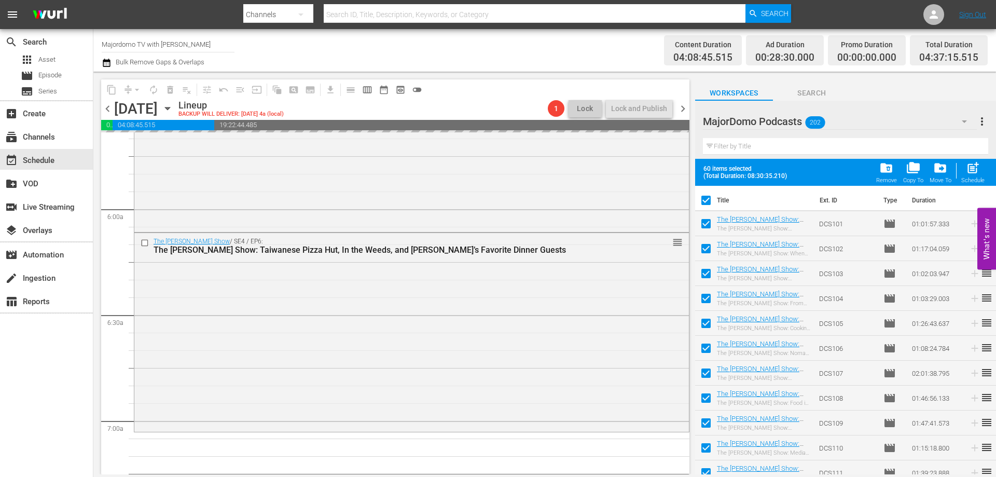
checkbox input "true"
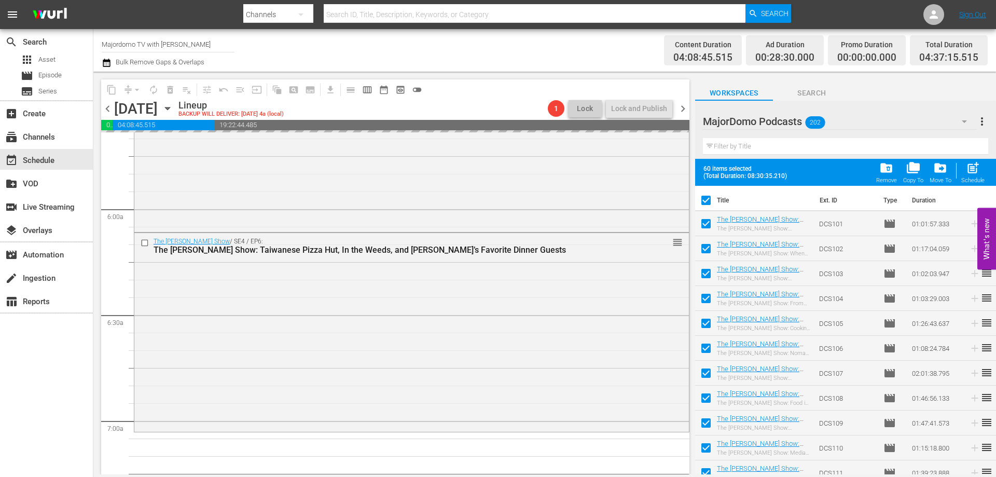
checkbox input "true"
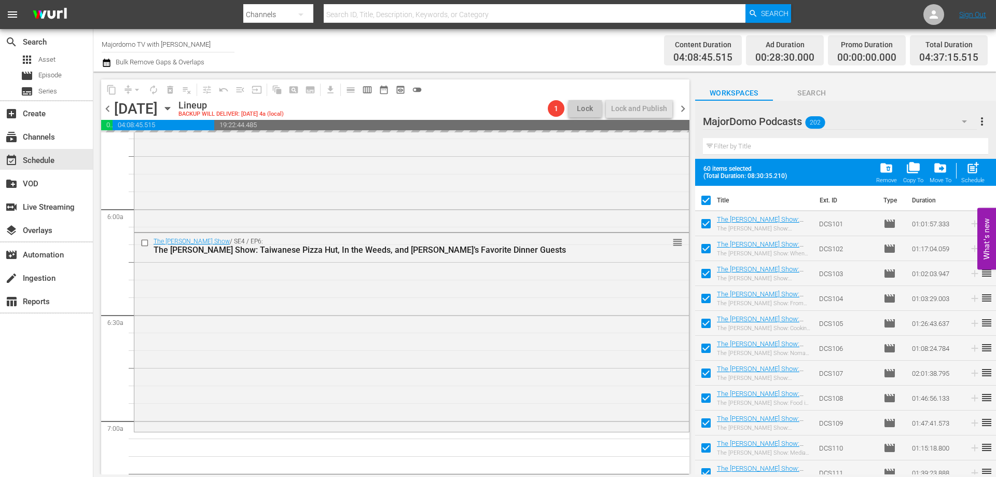
checkbox input "true"
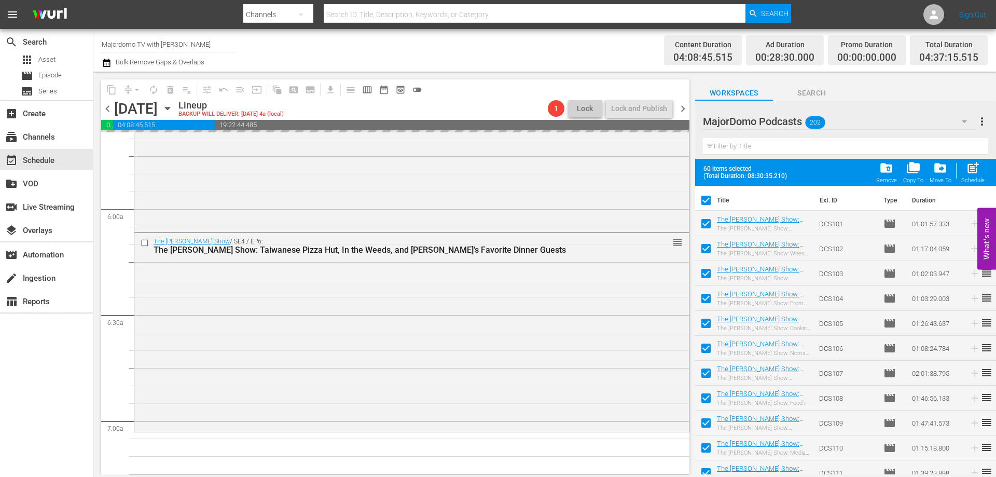
checkbox input "true"
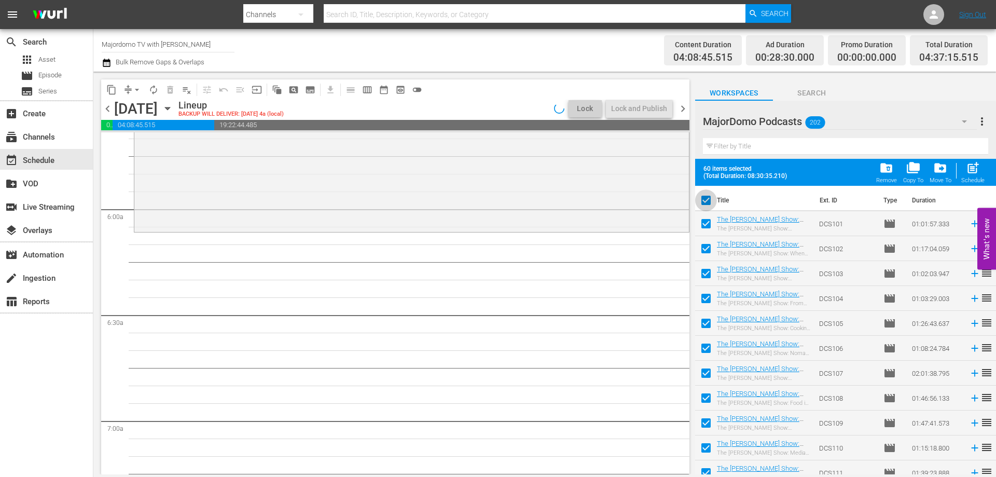
click at [708, 202] on input "checkbox" at bounding box center [706, 202] width 22 height 22
checkbox input "false"
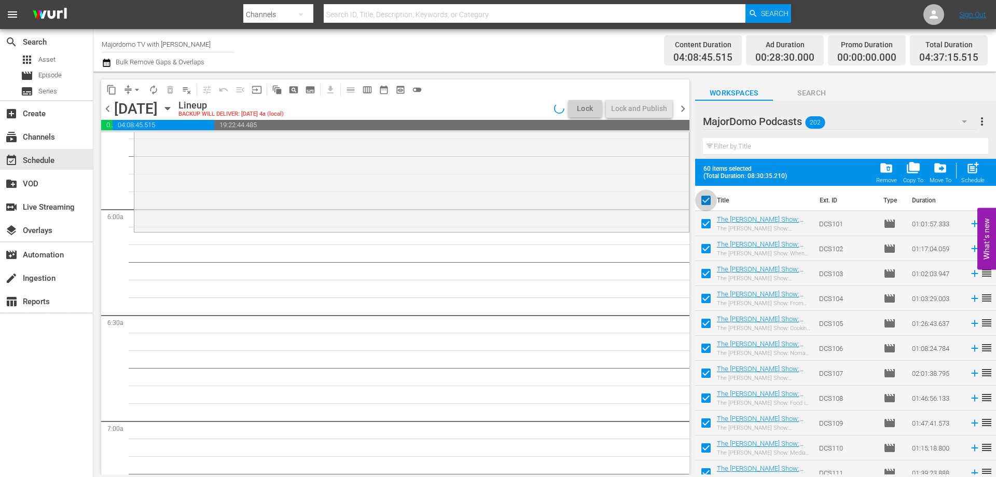
checkbox input "false"
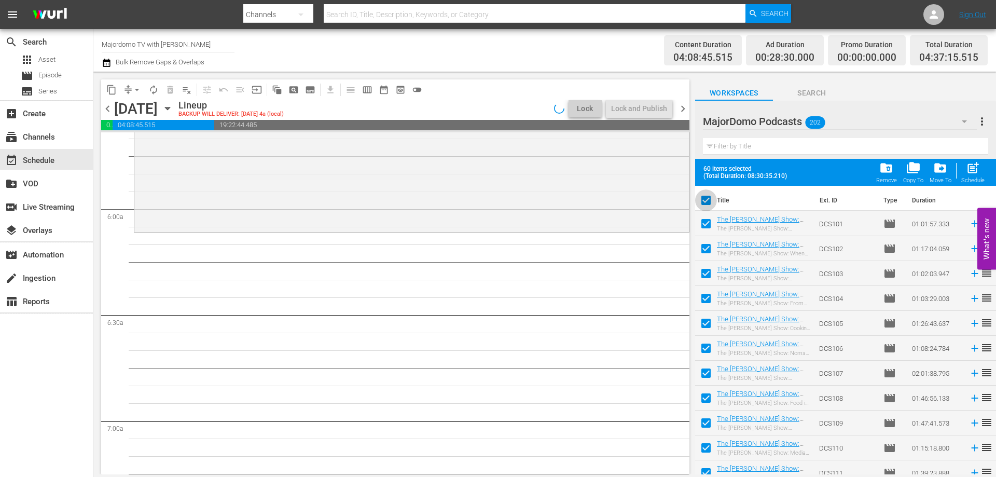
checkbox input "false"
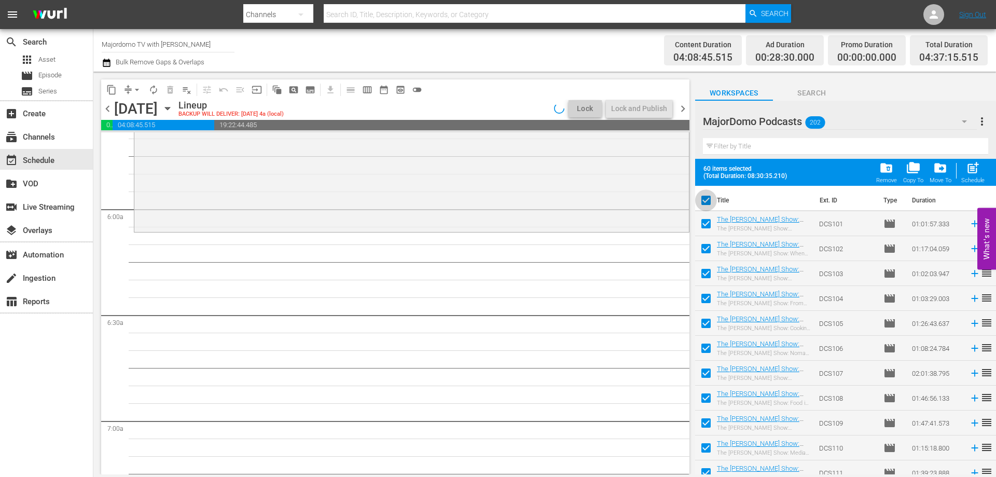
checkbox input "false"
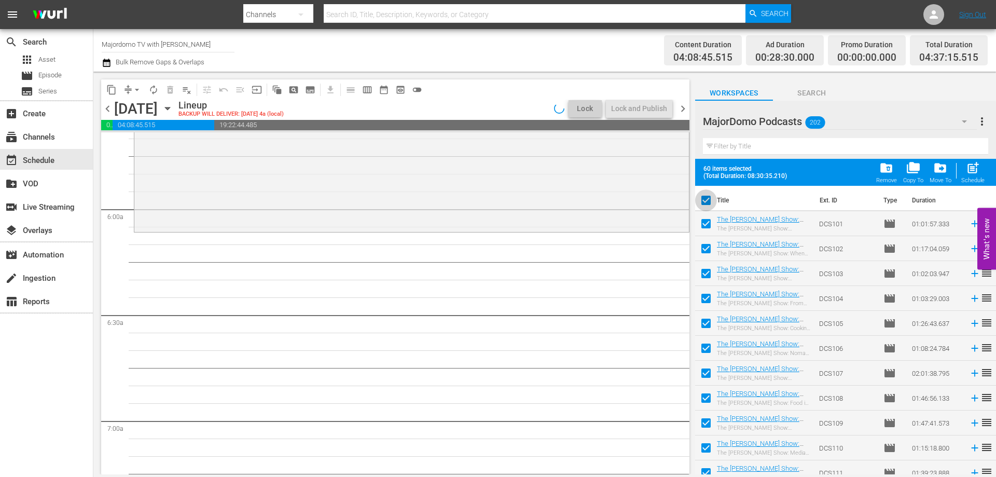
checkbox input "false"
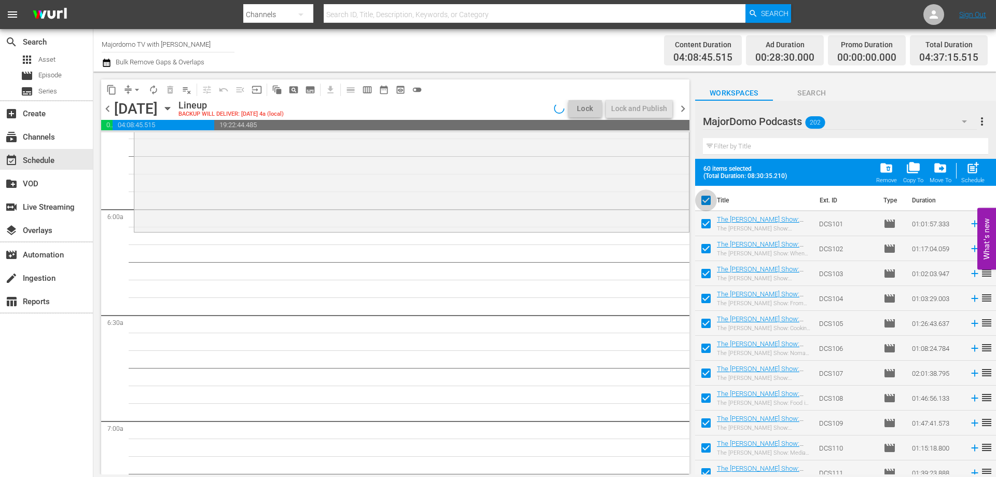
checkbox input "false"
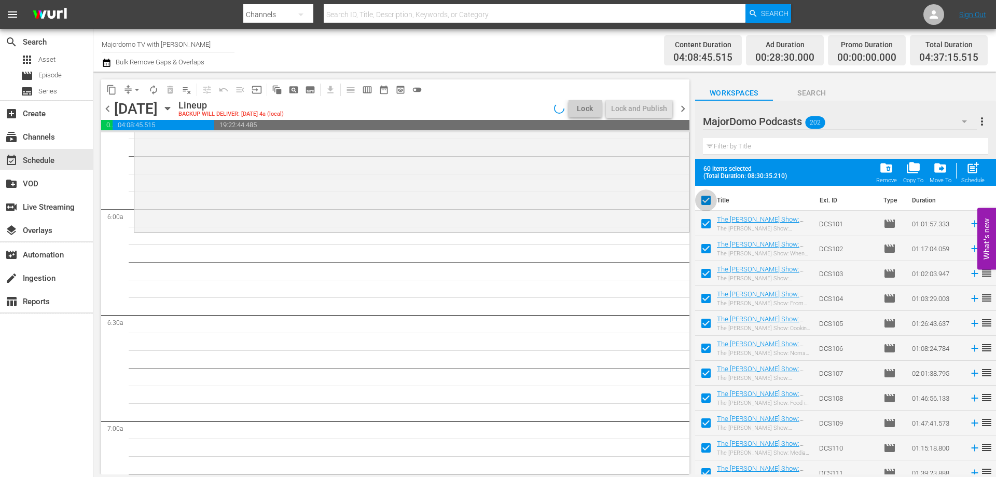
checkbox input "false"
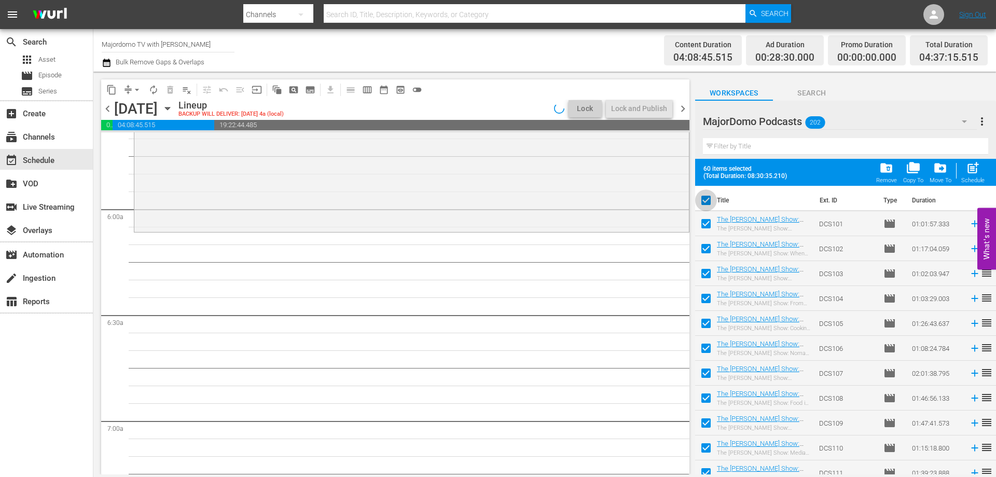
checkbox input "false"
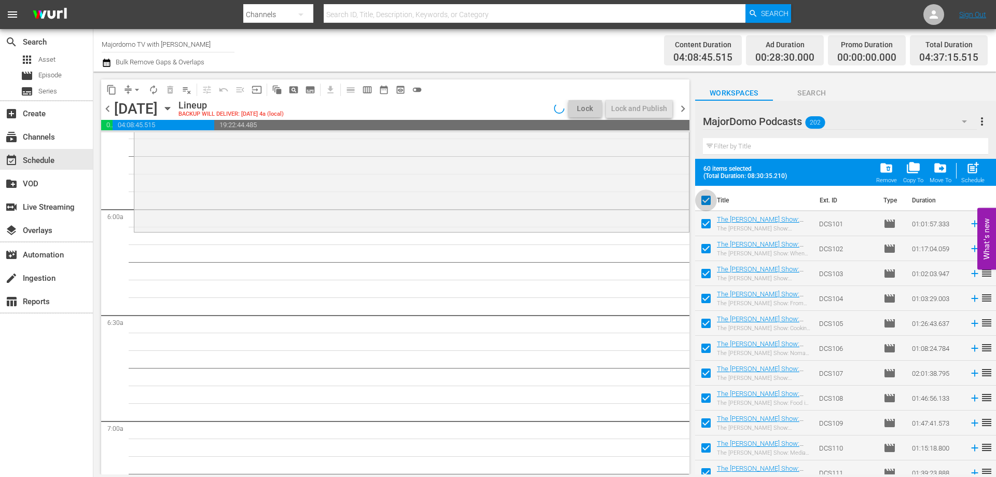
checkbox input "false"
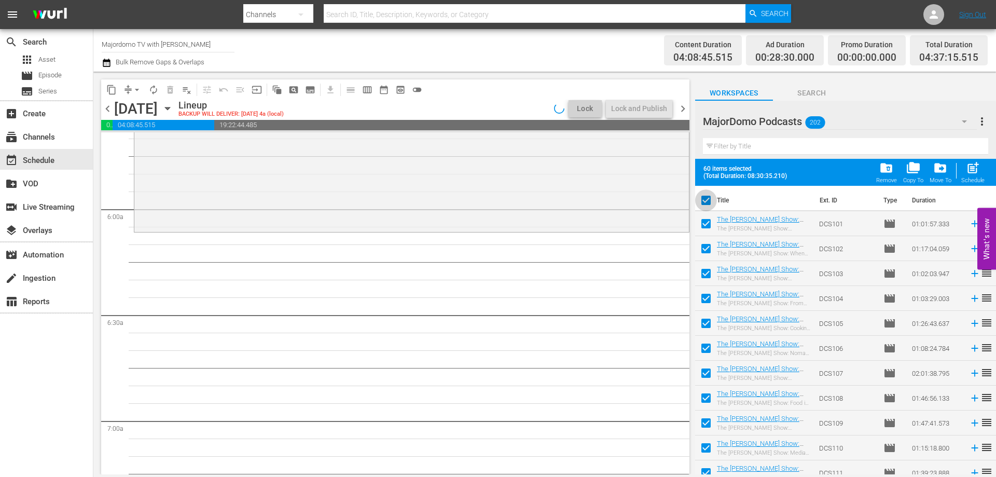
checkbox input "false"
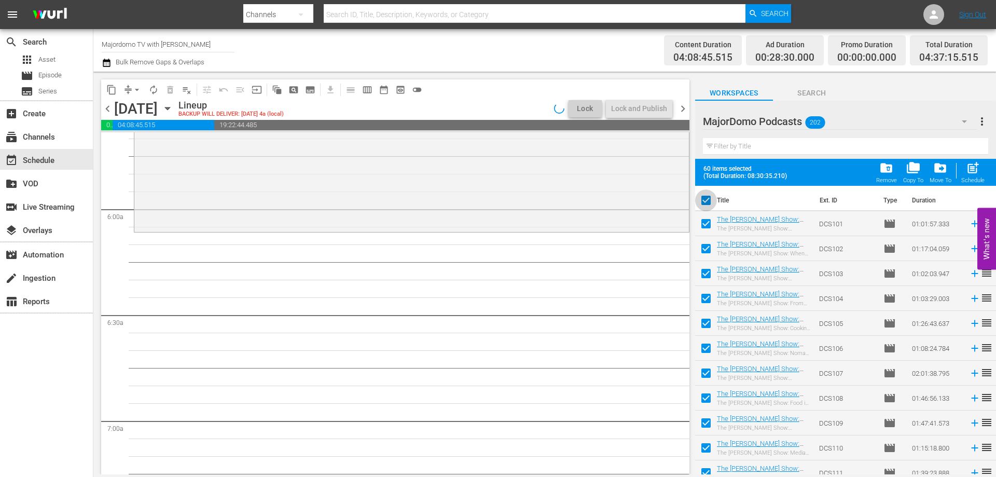
checkbox input "false"
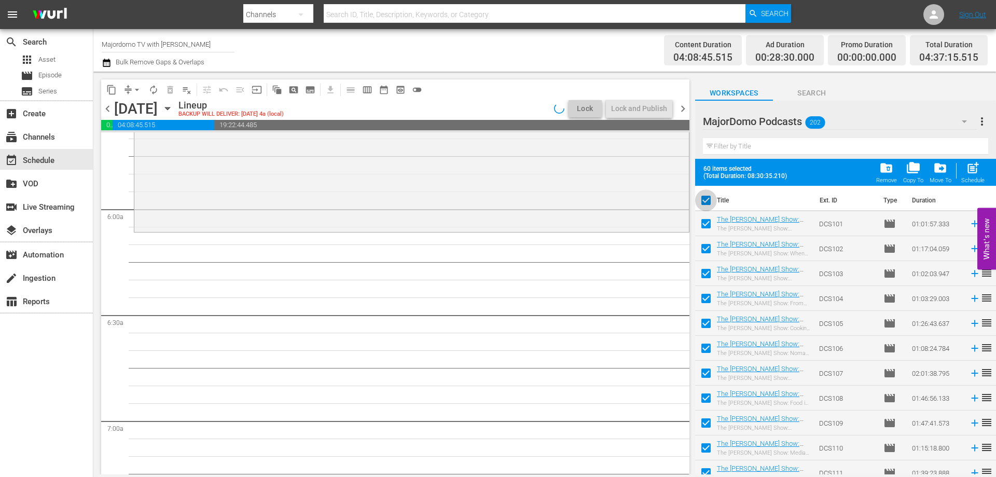
checkbox input "false"
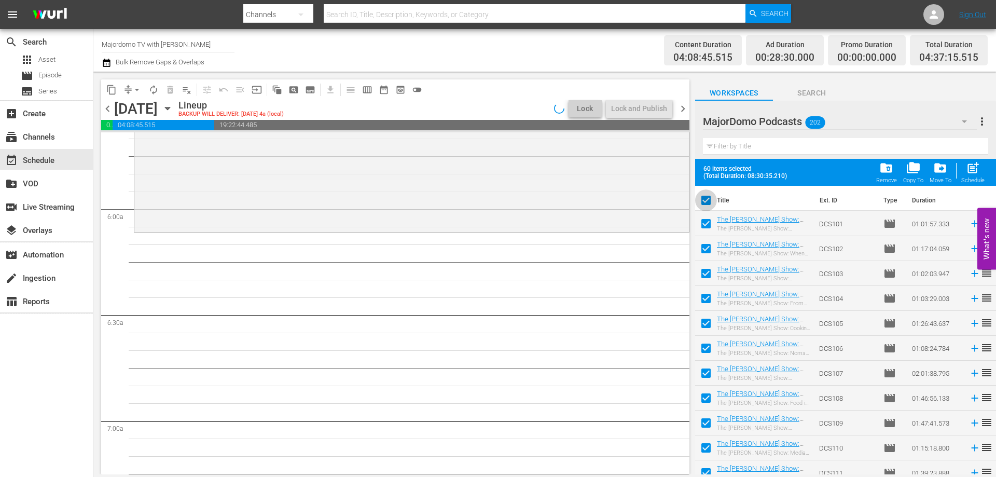
checkbox input "false"
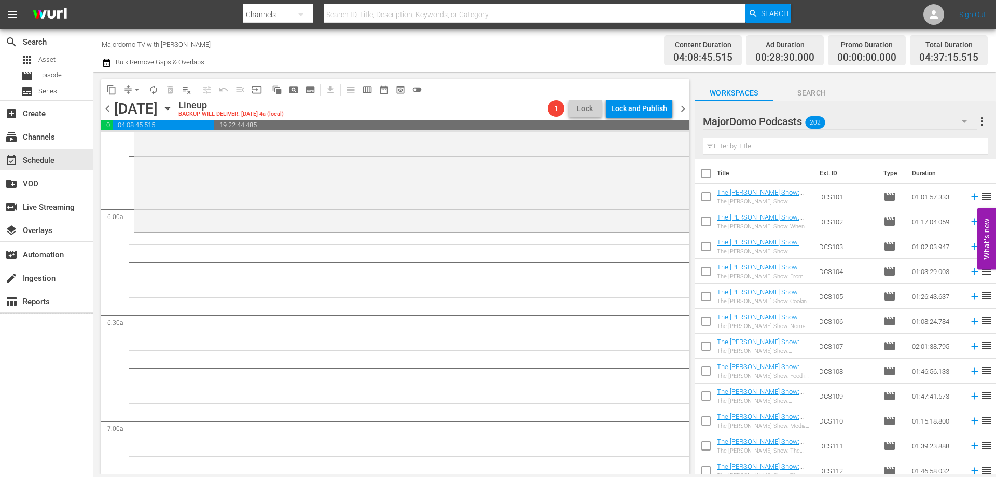
click at [956, 120] on button "button" at bounding box center [964, 121] width 25 height 25
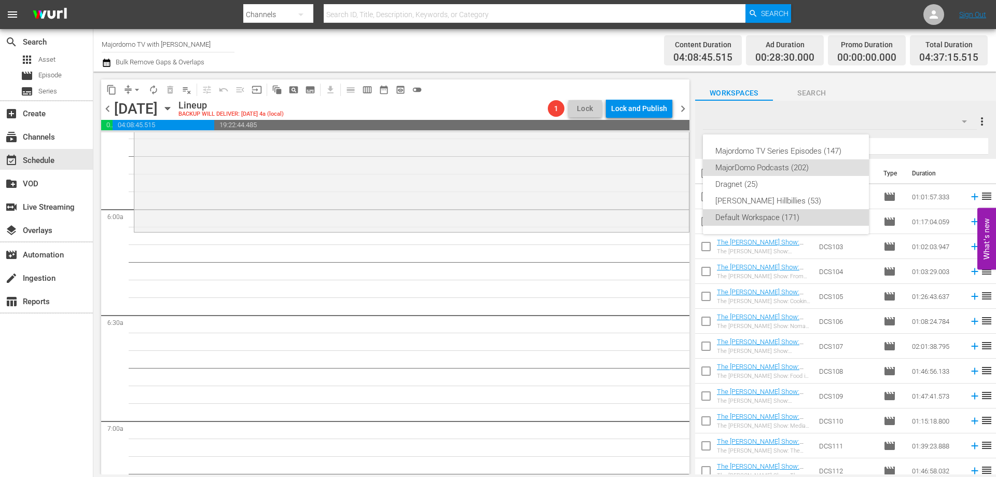
click at [764, 218] on div "Default Workspace (171)" at bounding box center [785, 217] width 141 height 17
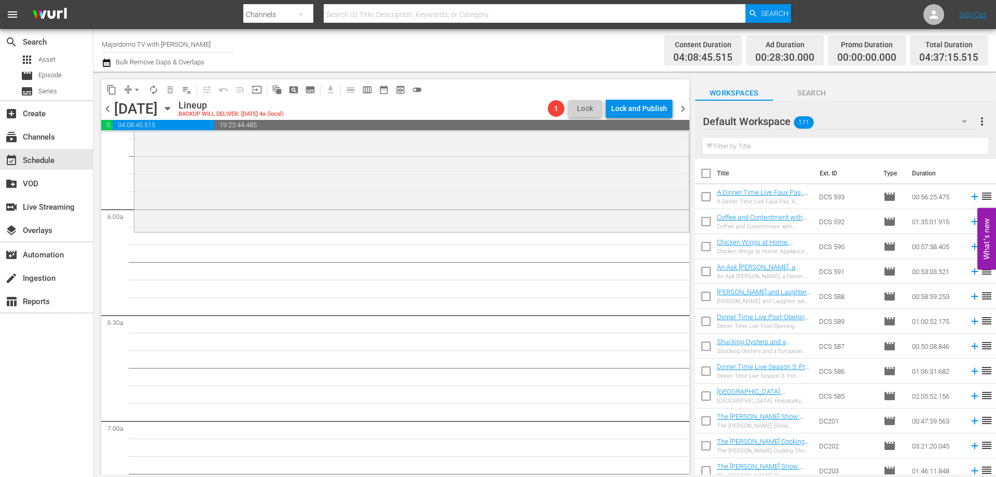
click at [366, 88] on span "calendar_view_week_outlined" at bounding box center [367, 90] width 10 height 10
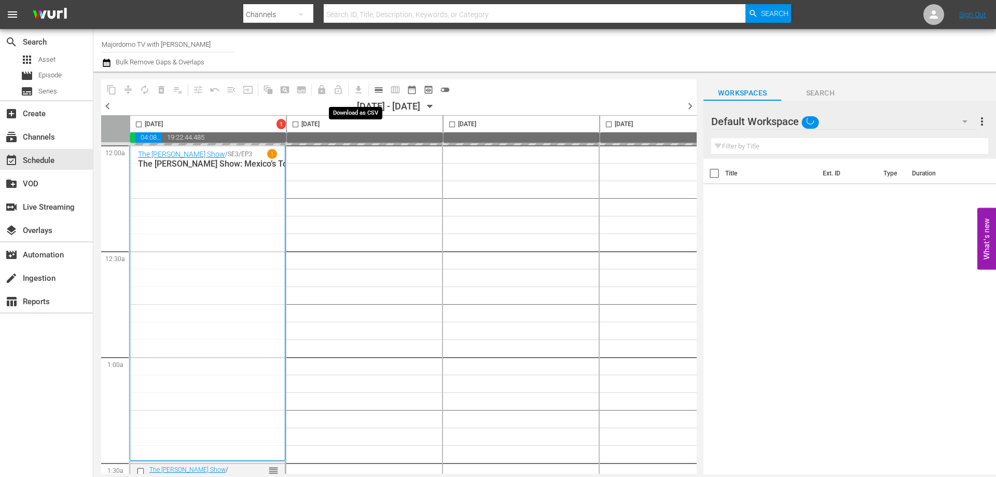
click at [366, 88] on span "get_app" at bounding box center [357, 89] width 20 height 20
click at [436, 109] on icon "button" at bounding box center [429, 106] width 11 height 11
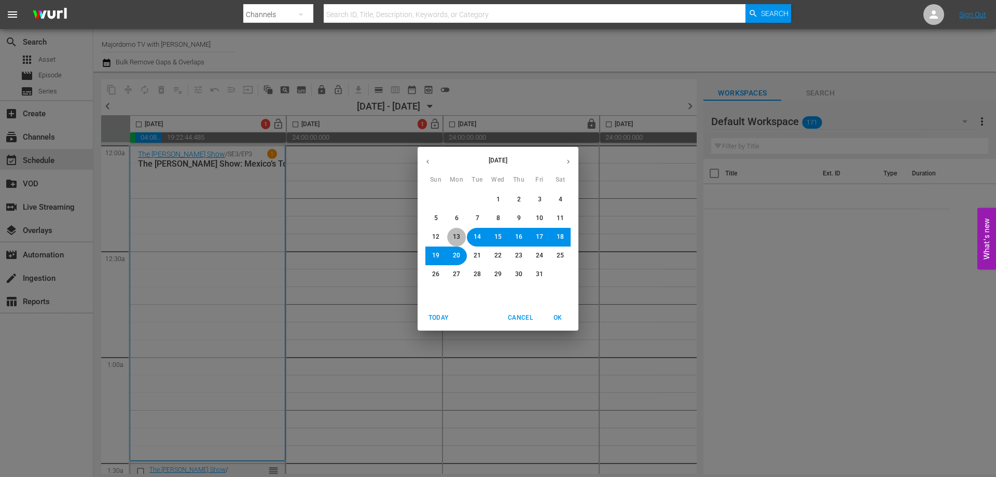
click at [452, 234] on button "13" at bounding box center [456, 237] width 19 height 19
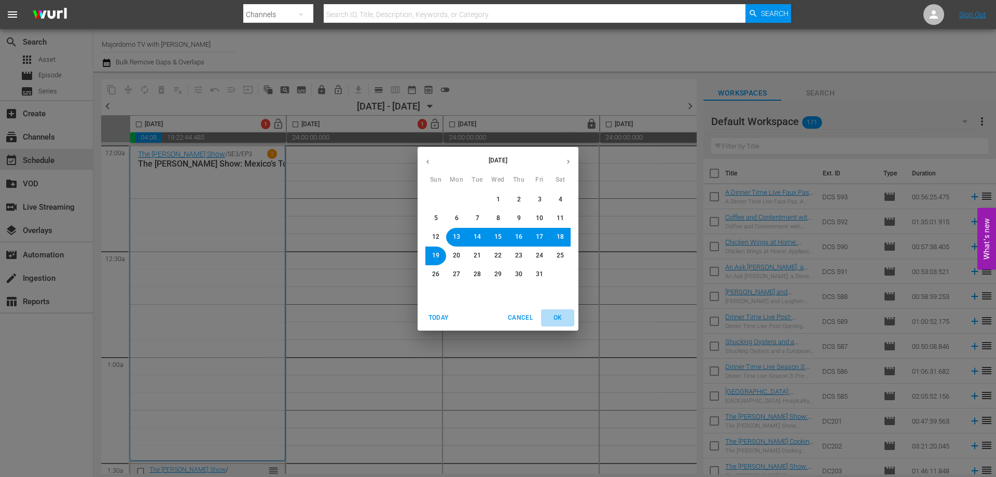
click at [556, 320] on span "OK" at bounding box center [557, 317] width 25 height 11
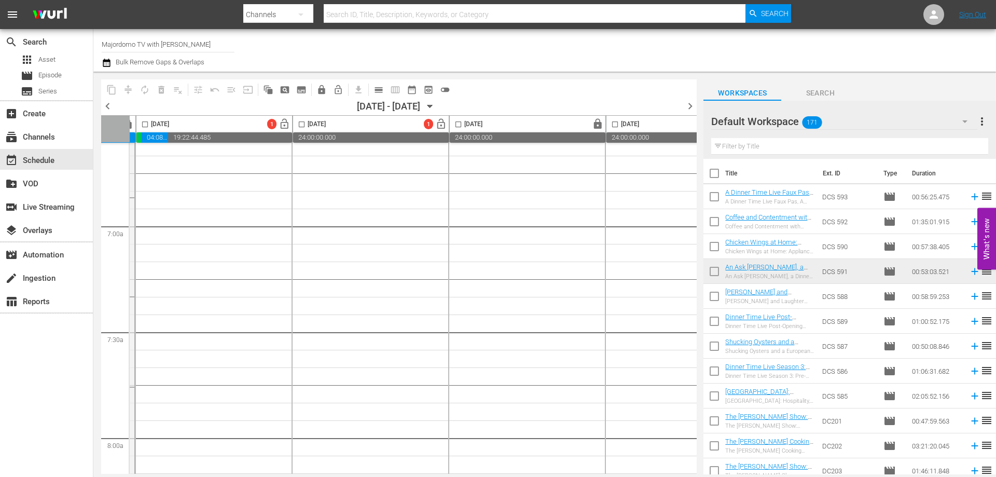
scroll to position [1401, 150]
click at [598, 125] on span "lock" at bounding box center [598, 124] width 12 height 12
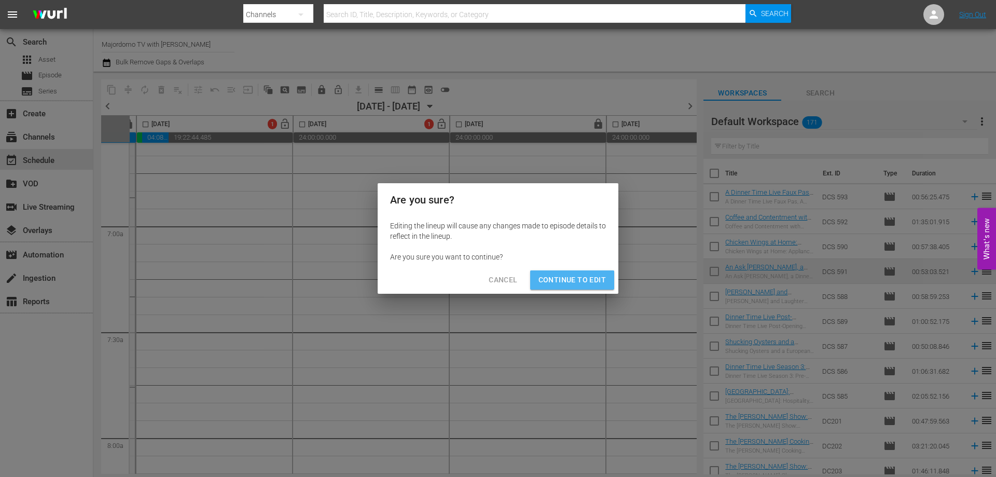
click at [580, 279] on span "Continue to Edit" at bounding box center [572, 279] width 67 height 13
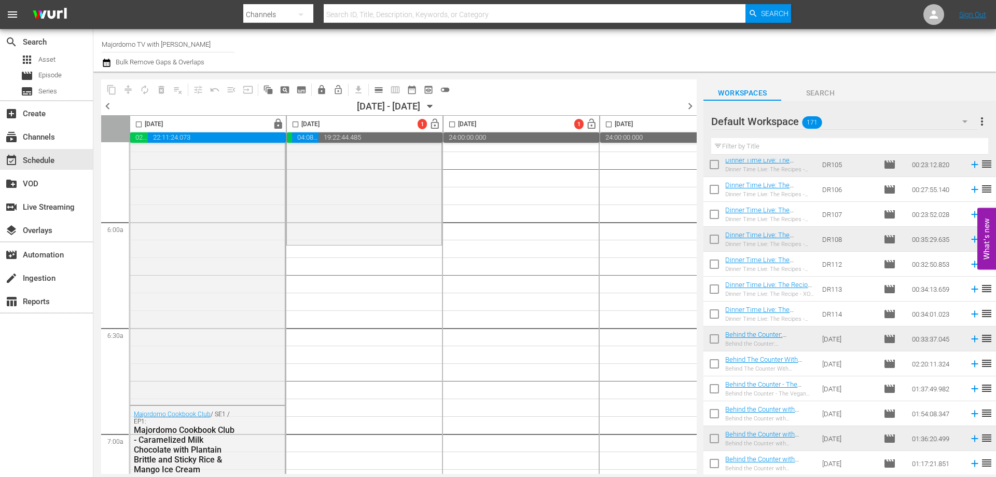
scroll to position [1383, 0]
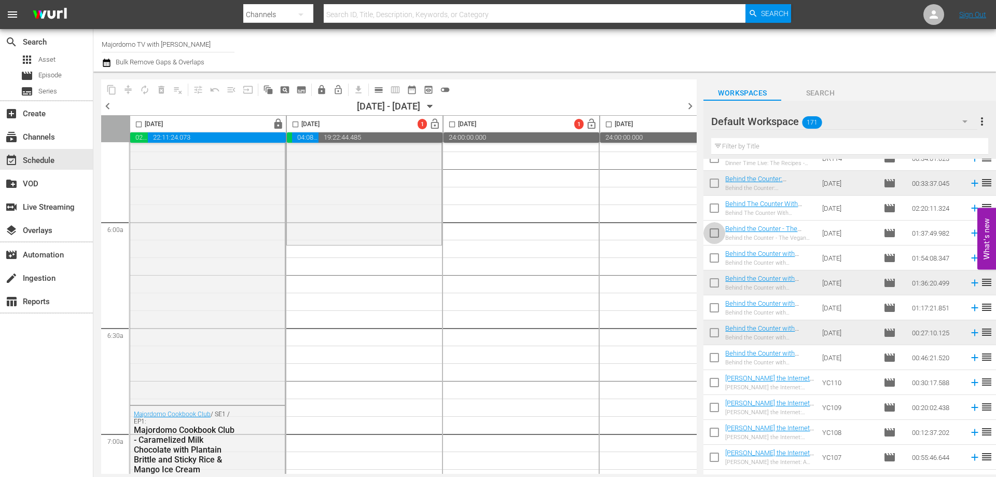
click at [715, 231] on input "checkbox" at bounding box center [714, 235] width 22 height 22
checkbox input "true"
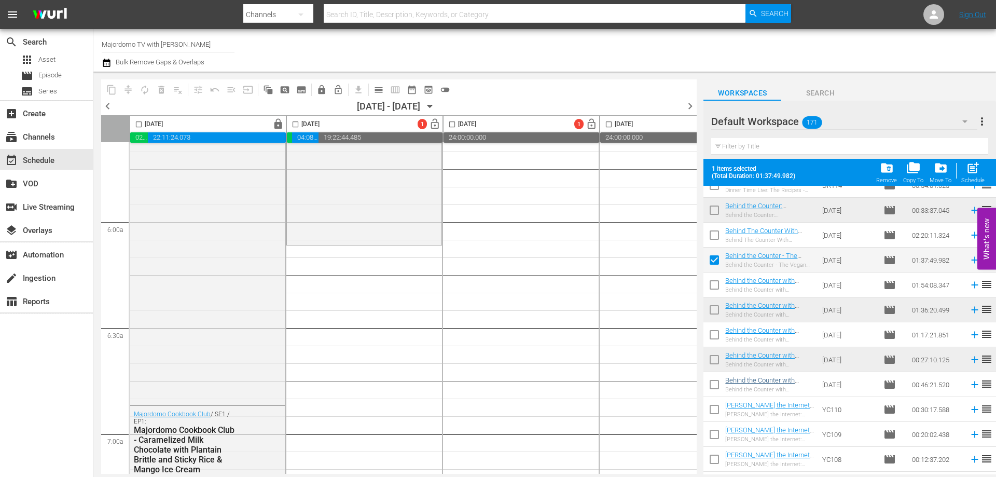
click at [717, 385] on input "checkbox" at bounding box center [714, 387] width 22 height 22
checkbox input "true"
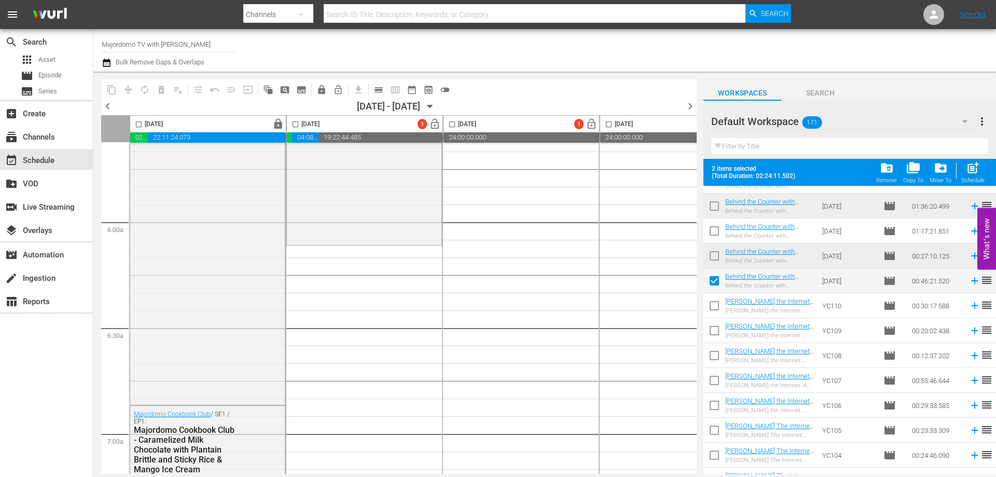
click at [715, 309] on input "checkbox" at bounding box center [714, 308] width 22 height 22
checkbox input "true"
click at [715, 404] on input "checkbox" at bounding box center [714, 407] width 22 height 22
checkbox input "true"
click at [712, 461] on input "checkbox" at bounding box center [714, 457] width 22 height 22
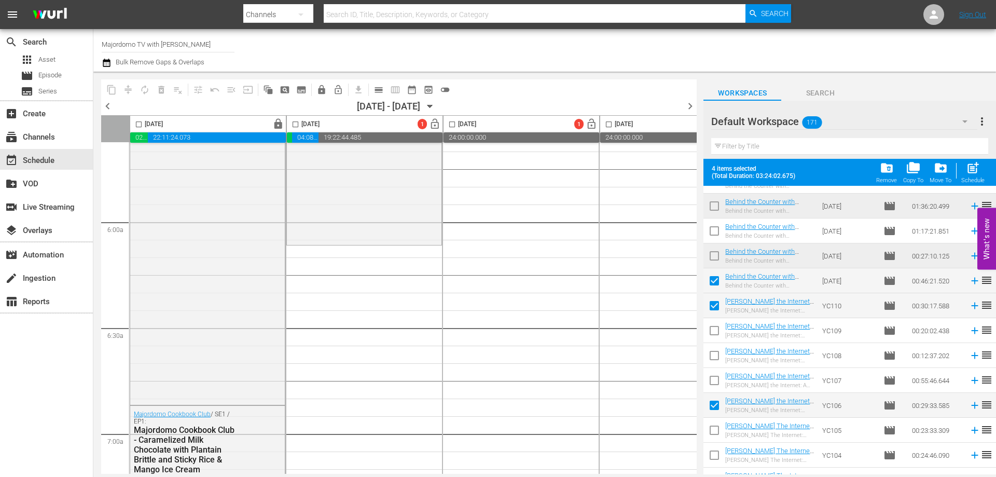
checkbox input "true"
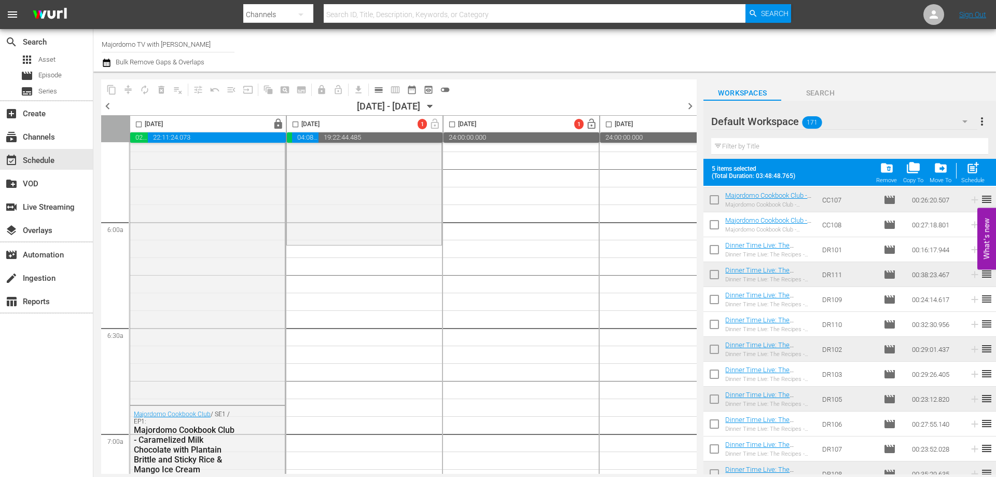
scroll to position [709, 0]
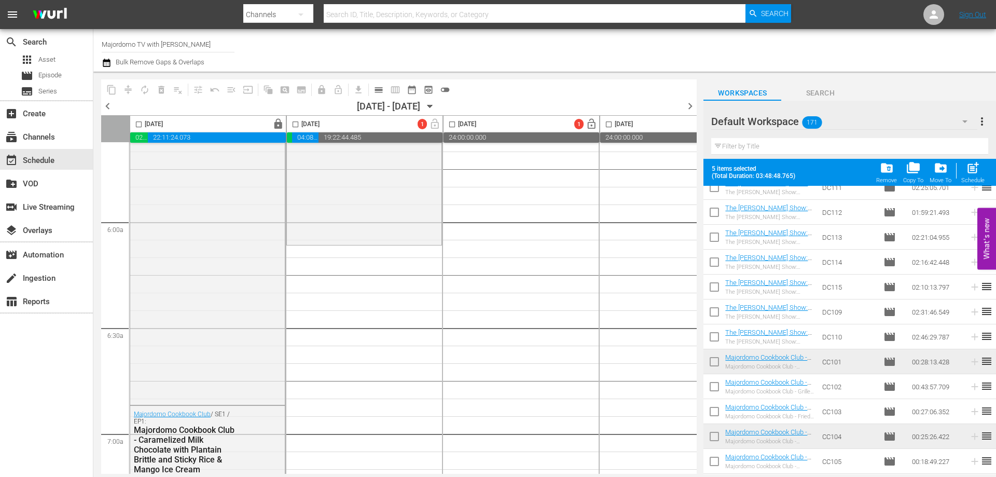
click at [712, 150] on input "checkbox" at bounding box center [714, 140] width 22 height 22
checkbox input "true"
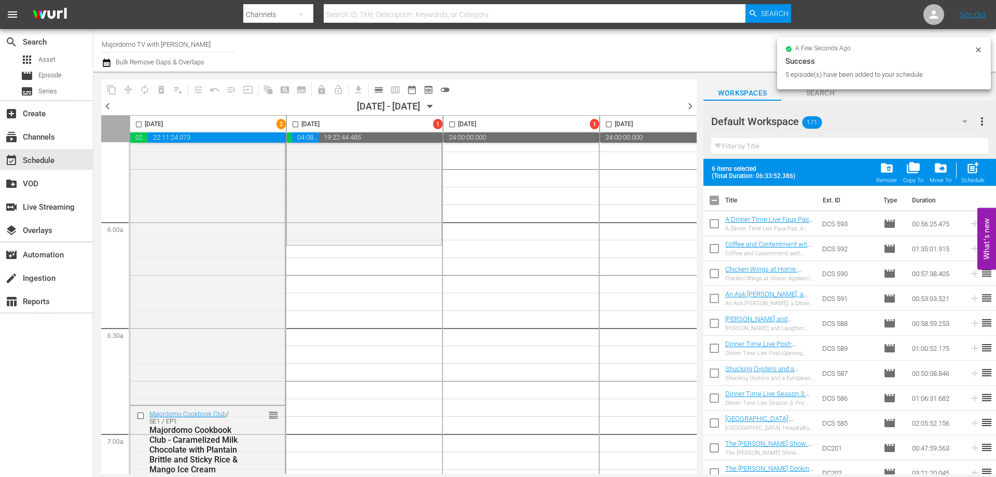
click at [715, 202] on input "checkbox" at bounding box center [714, 202] width 22 height 22
checkbox input "false"
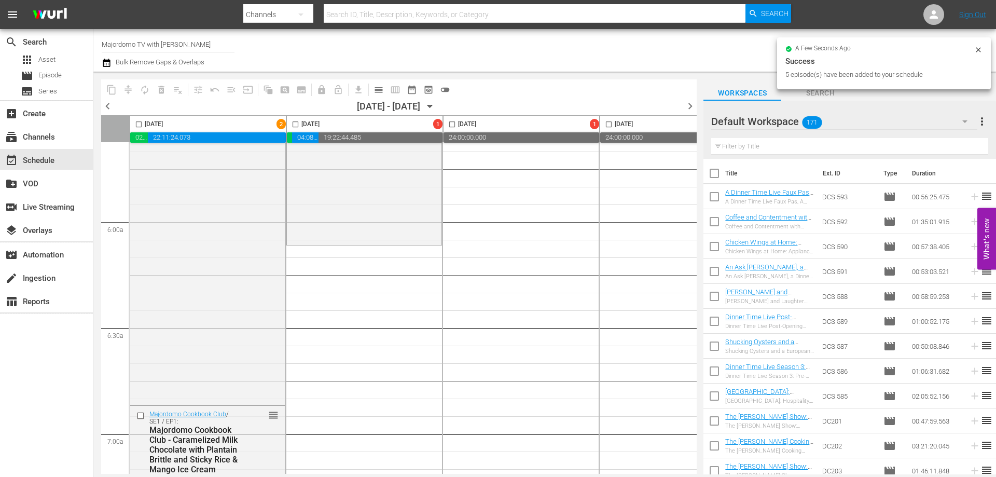
checkbox input "false"
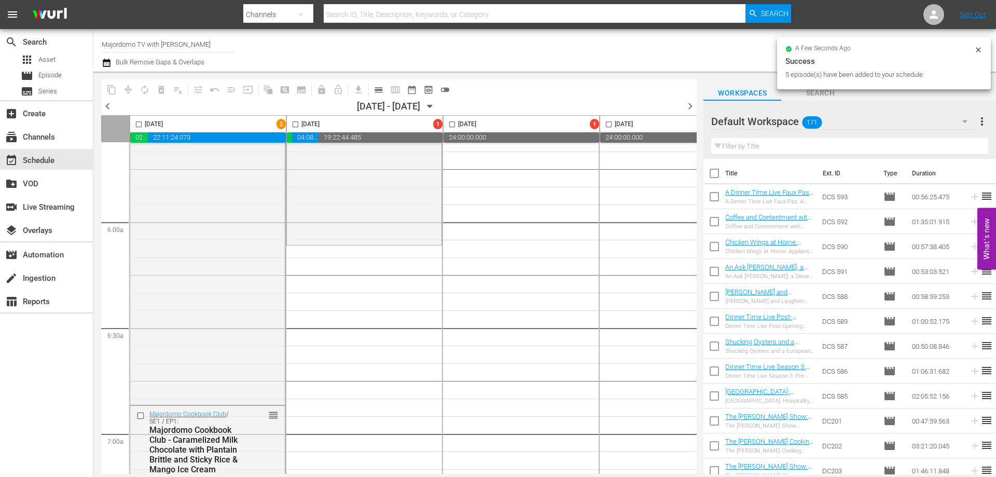
checkbox input "false"
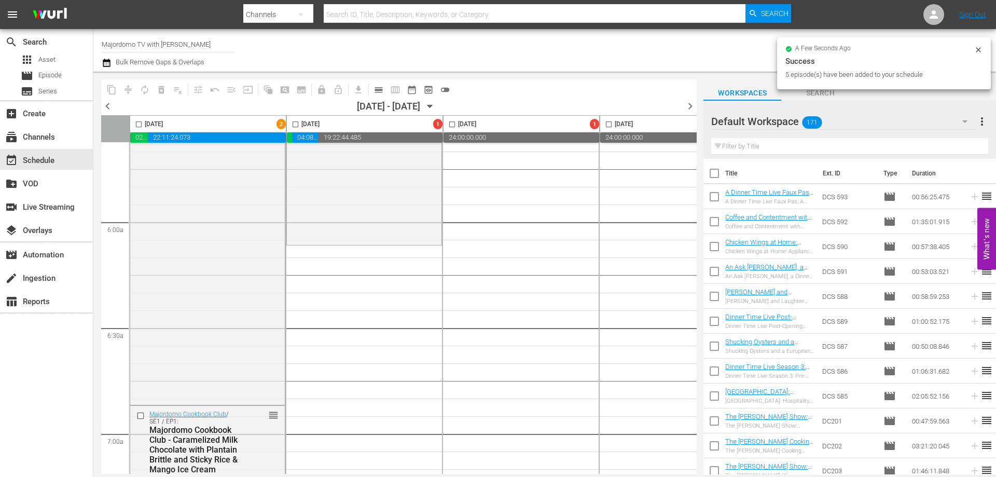
checkbox input "false"
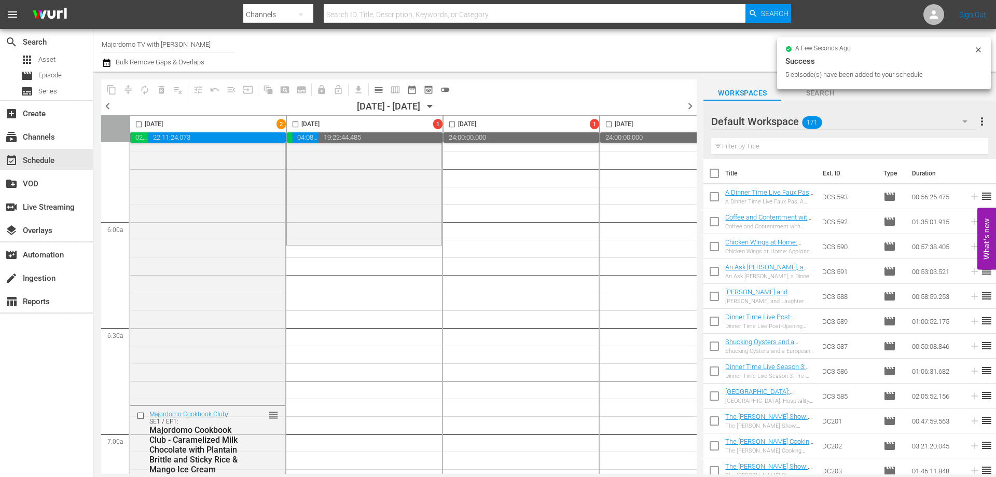
checkbox input "false"
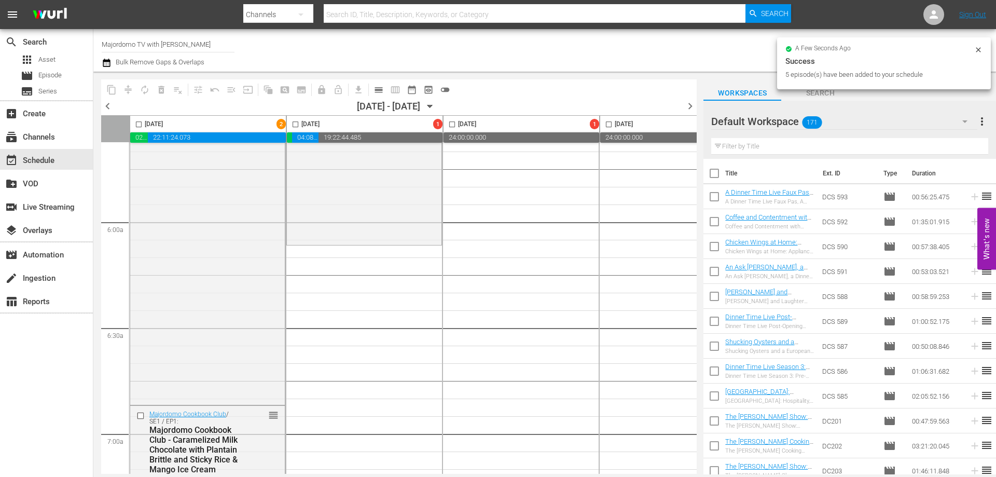
checkbox input "false"
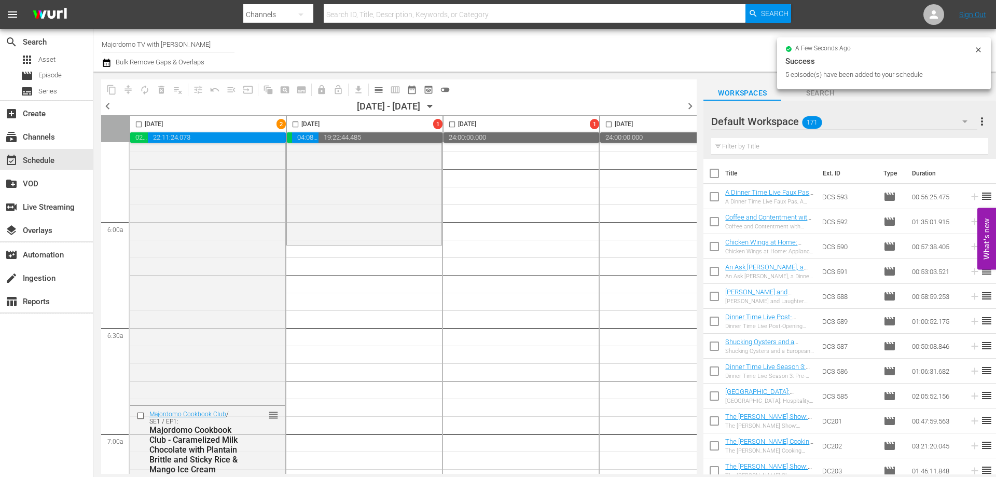
checkbox input "false"
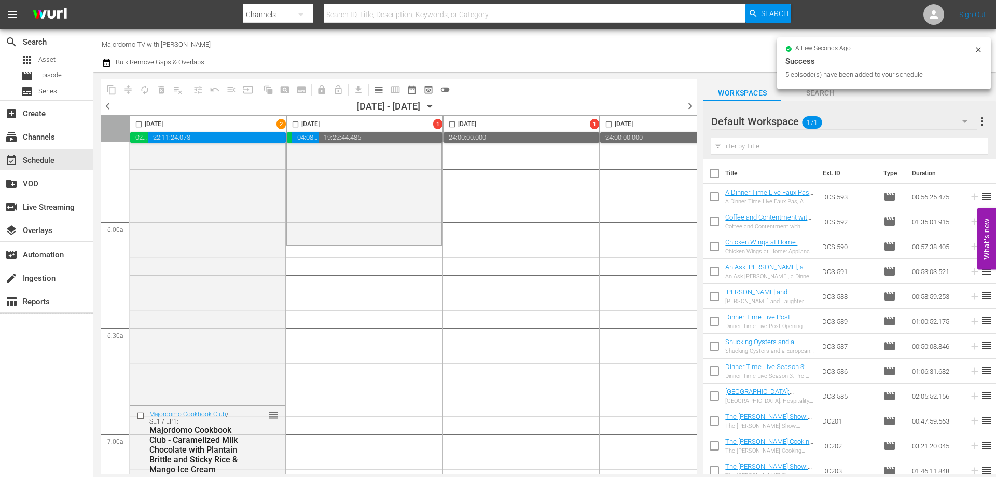
checkbox input "false"
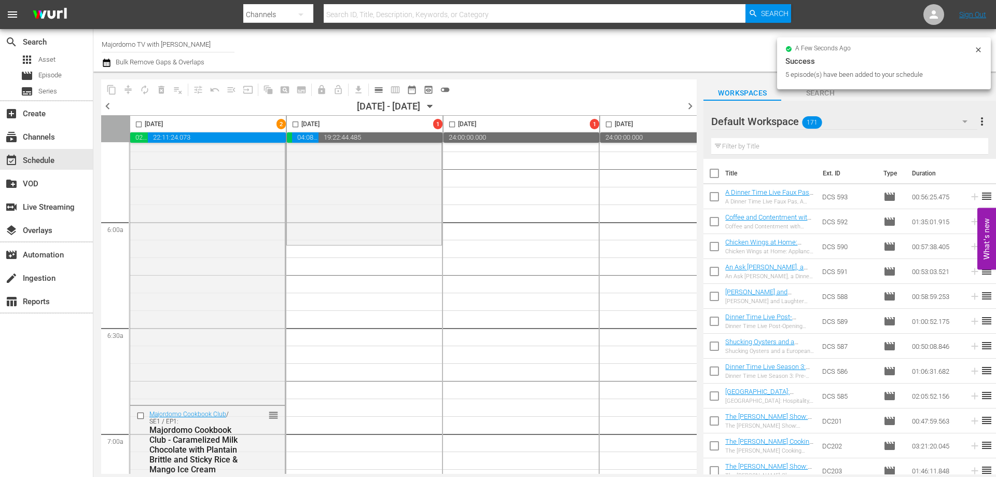
checkbox input "false"
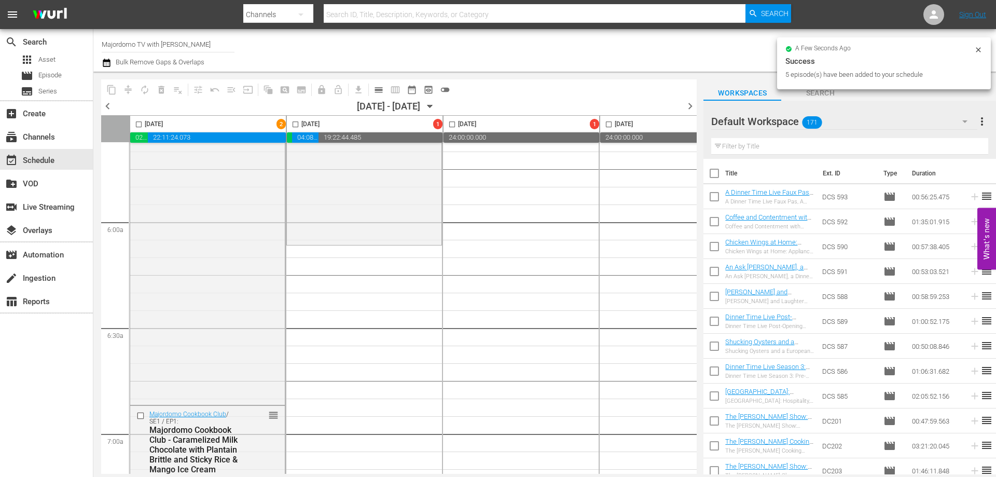
checkbox input "false"
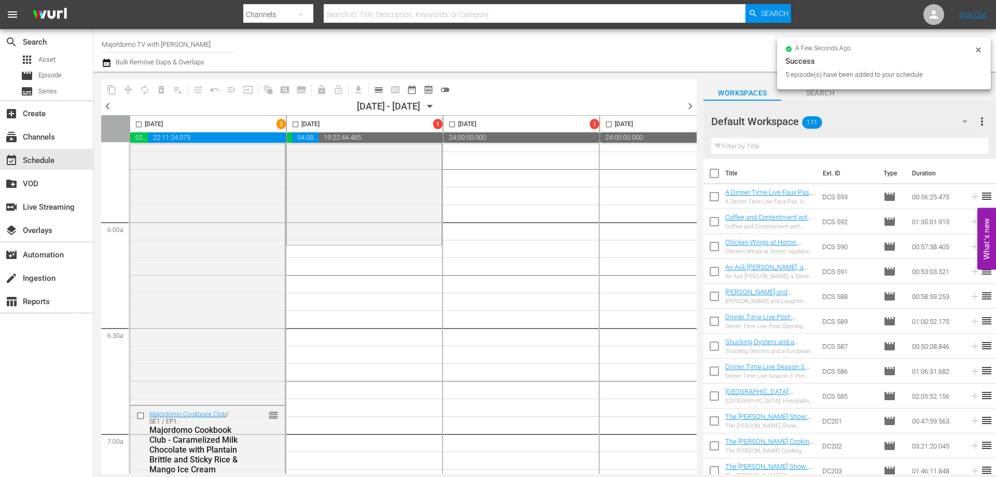
checkbox input "false"
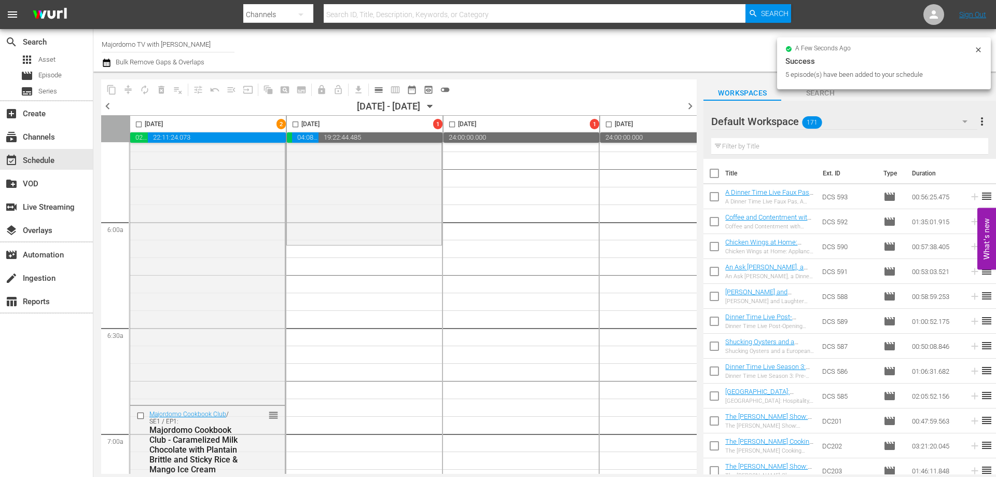
checkbox input "false"
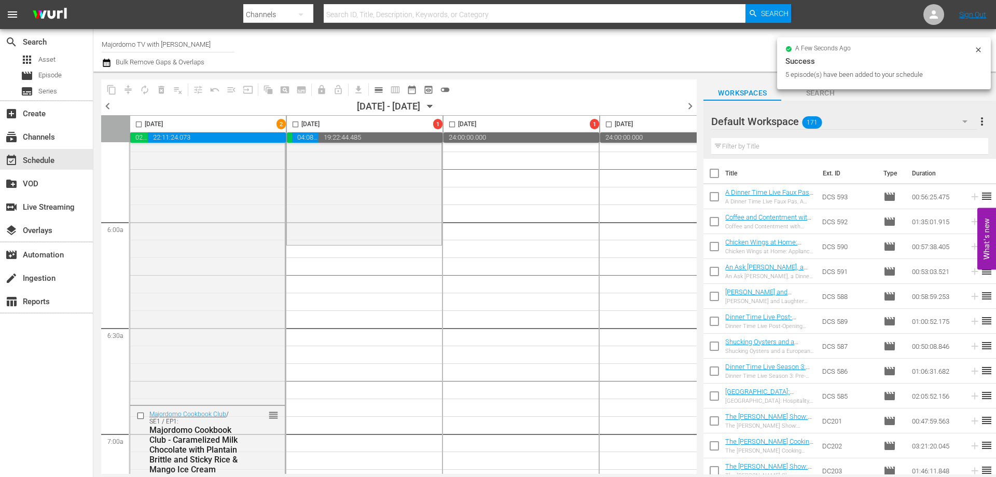
checkbox input "false"
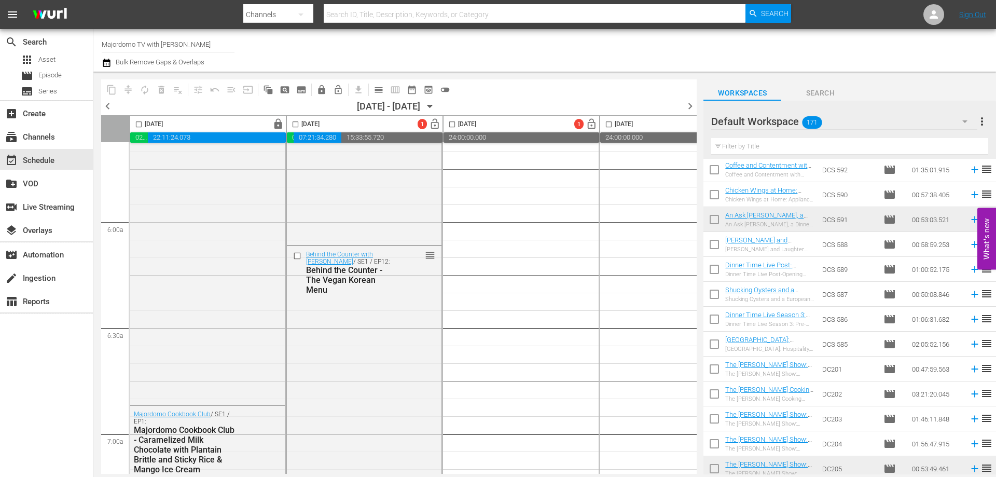
scroll to position [104, 0]
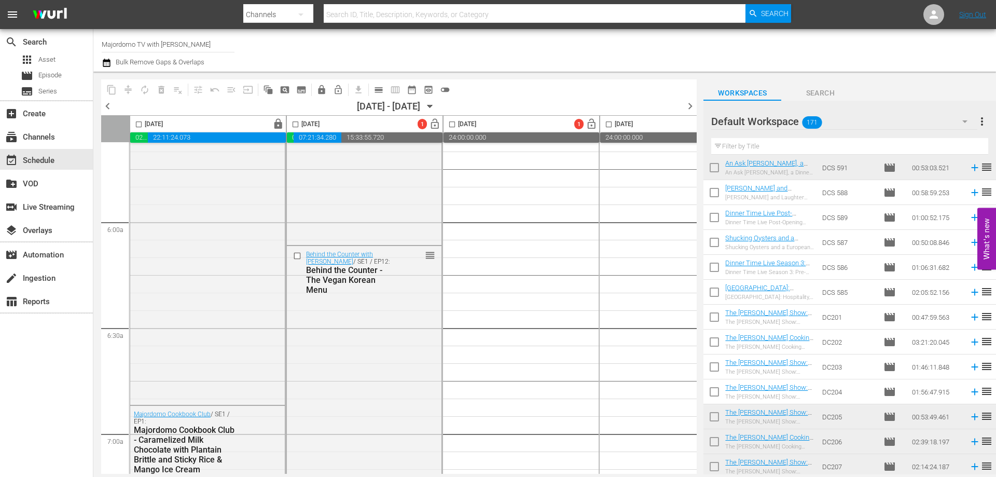
click at [715, 316] on input "checkbox" at bounding box center [714, 319] width 22 height 22
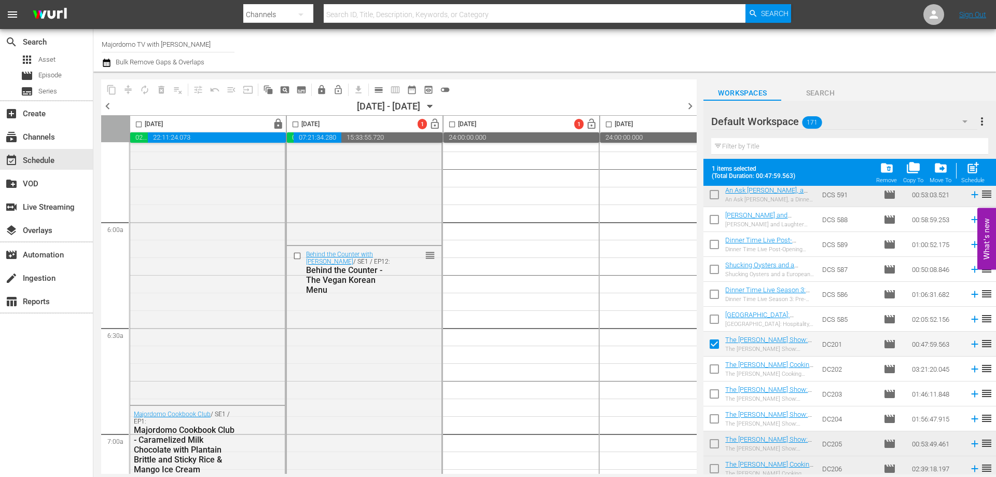
click at [714, 367] on input "checkbox" at bounding box center [714, 371] width 22 height 22
click at [714, 395] on input "checkbox" at bounding box center [714, 396] width 22 height 22
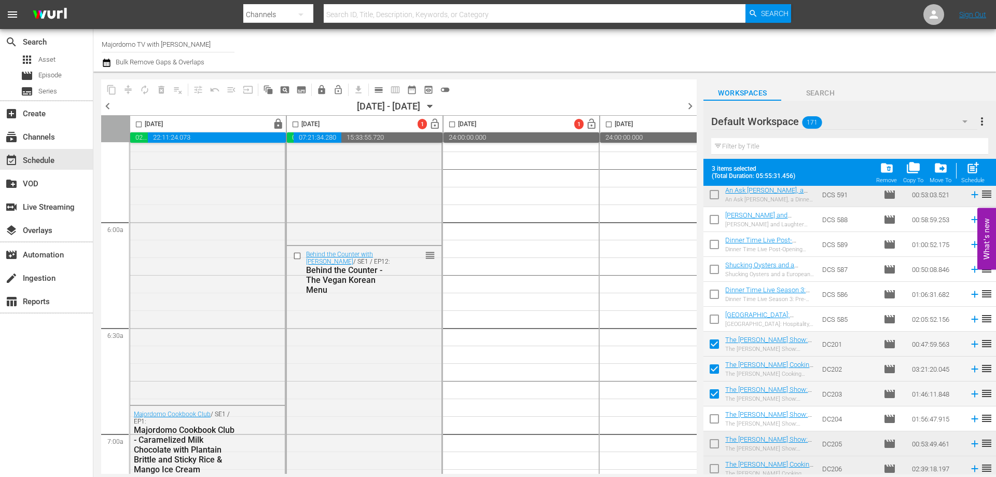
click at [713, 419] on input "checkbox" at bounding box center [714, 421] width 22 height 22
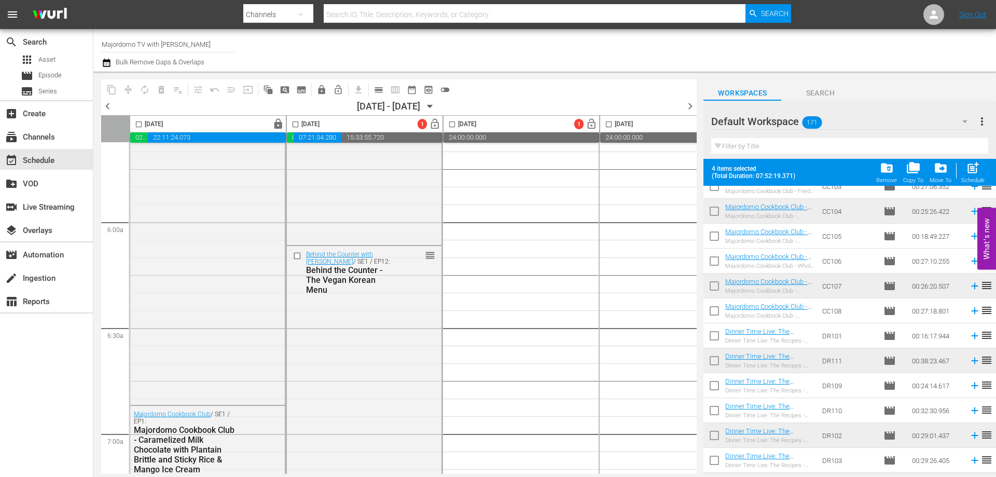
scroll to position [830, 0]
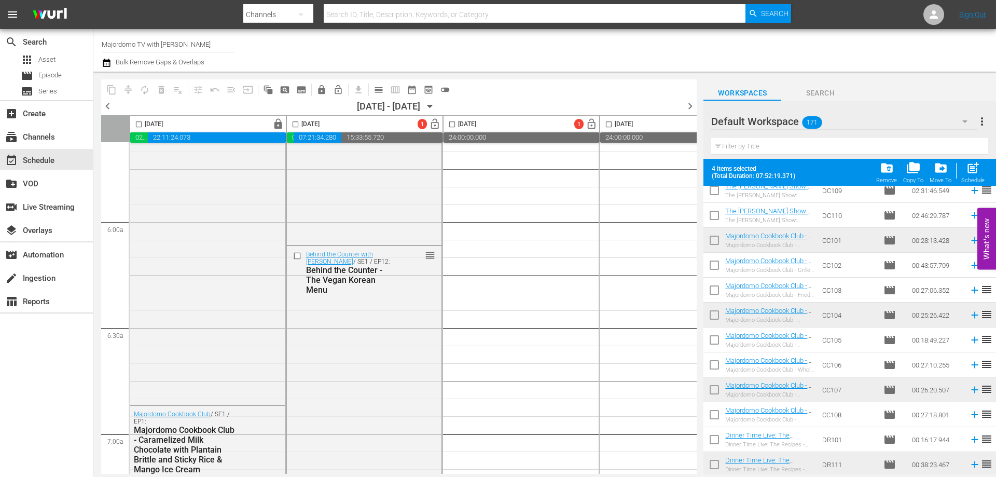
click at [711, 264] on input "checkbox" at bounding box center [714, 267] width 22 height 22
click at [715, 342] on input "checkbox" at bounding box center [714, 342] width 22 height 22
click at [717, 413] on input "checkbox" at bounding box center [714, 417] width 22 height 22
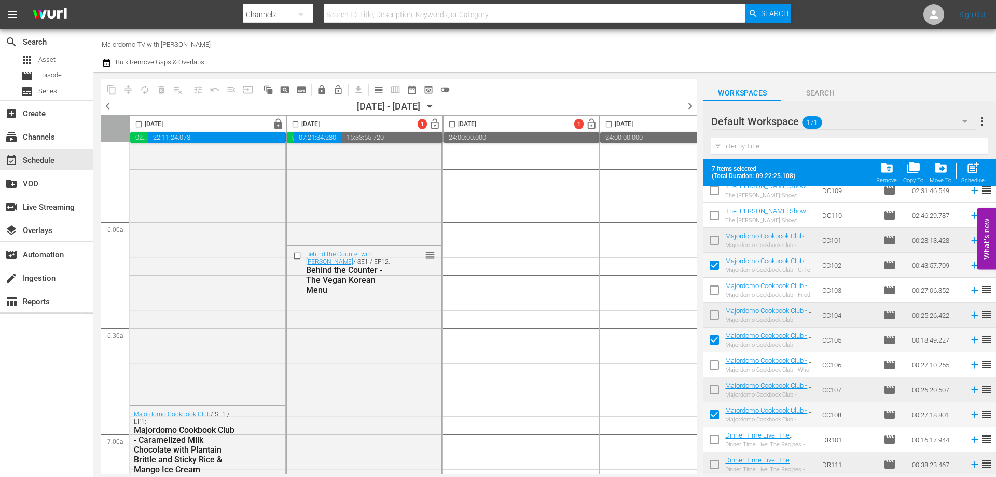
scroll to position [986, 0]
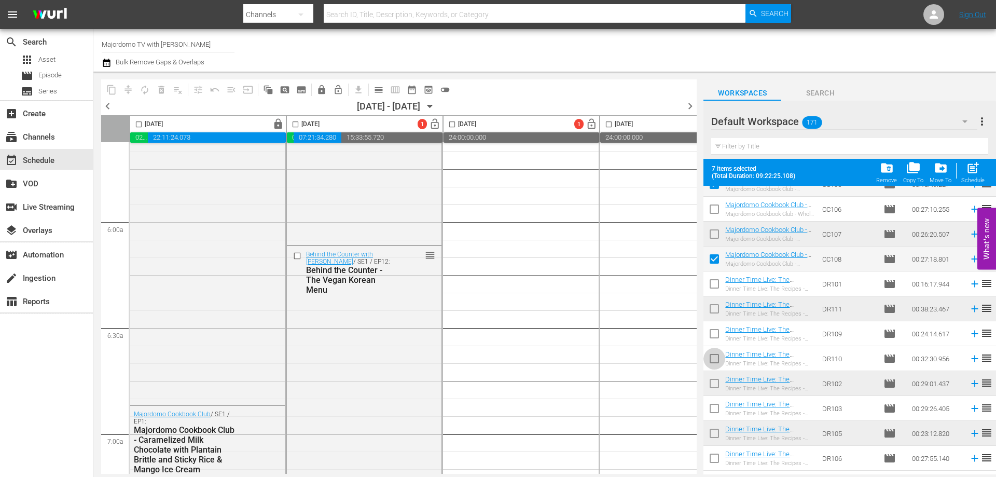
click at [717, 358] on input "checkbox" at bounding box center [714, 361] width 22 height 22
click at [717, 461] on input "checkbox" at bounding box center [714, 460] width 22 height 22
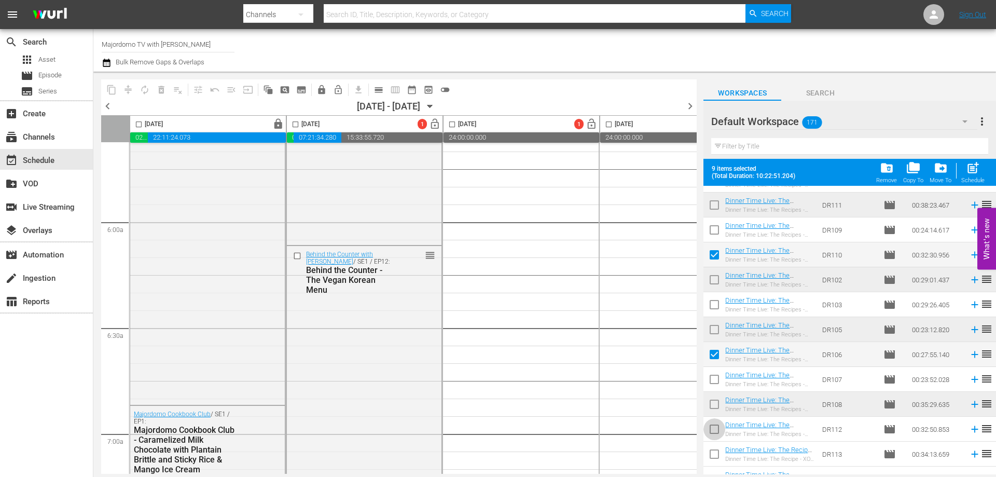
click at [716, 429] on input "checkbox" at bounding box center [714, 431] width 22 height 22
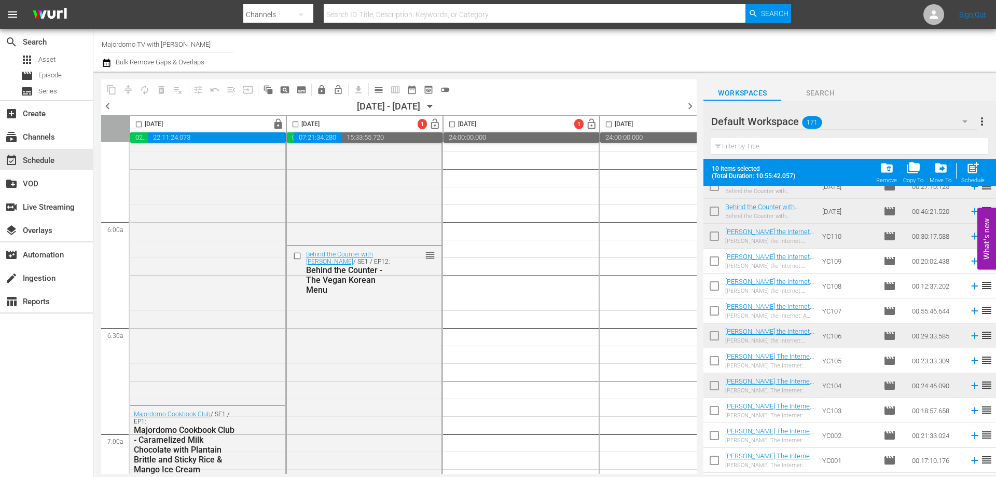
scroll to position [1816, 0]
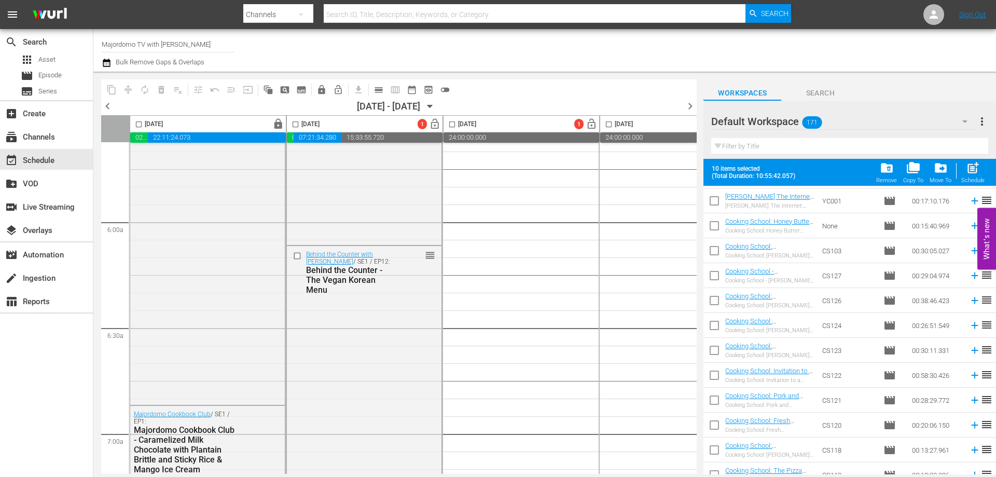
click at [713, 298] on input "checkbox" at bounding box center [714, 303] width 22 height 22
click at [716, 327] on input "checkbox" at bounding box center [714, 327] width 22 height 22
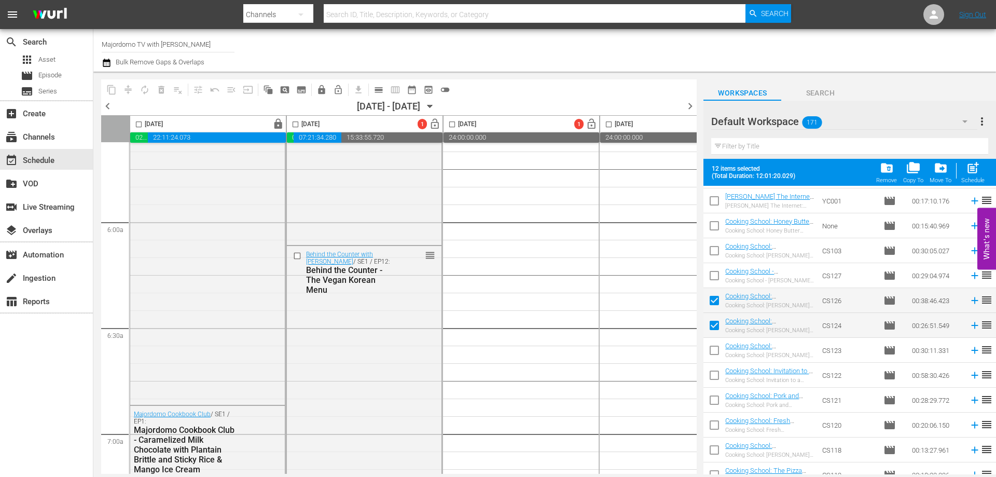
click at [714, 227] on input "checkbox" at bounding box center [714, 228] width 22 height 22
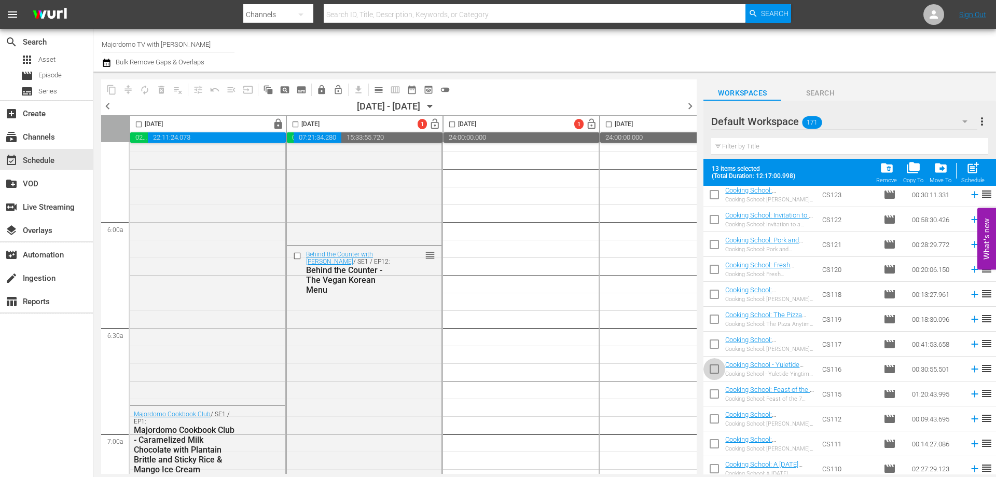
click at [718, 370] on input "checkbox" at bounding box center [714, 371] width 22 height 22
click at [719, 441] on input "checkbox" at bounding box center [714, 446] width 22 height 22
click at [713, 418] on input "checkbox" at bounding box center [714, 421] width 22 height 22
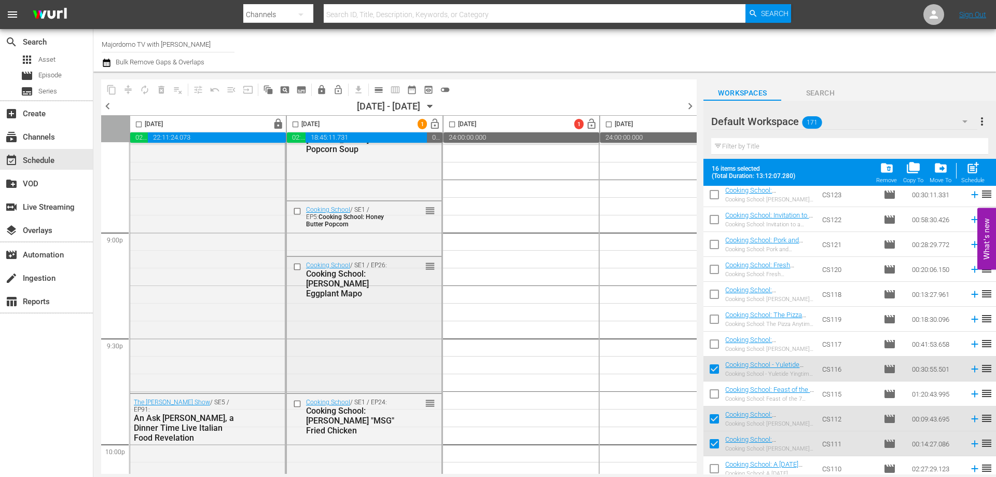
scroll to position [4756, 0]
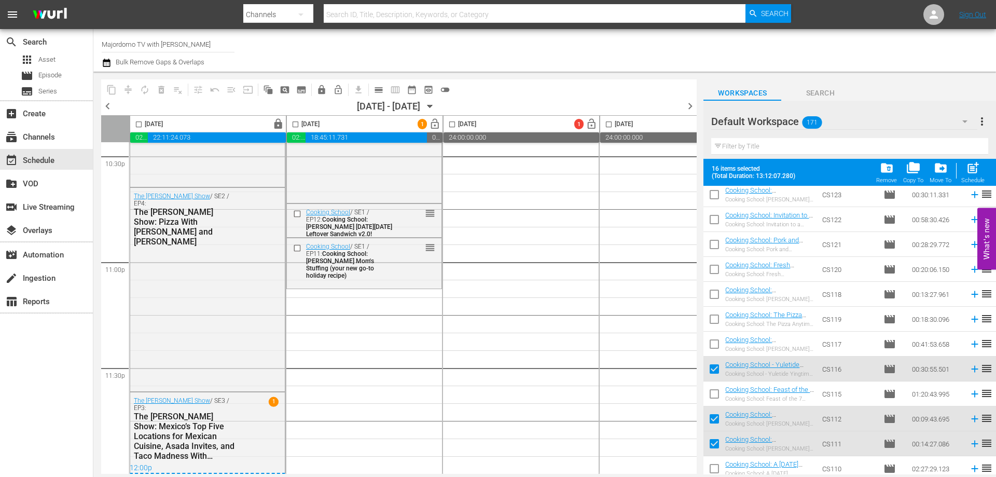
drag, startPoint x: 714, startPoint y: 370, endPoint x: 715, endPoint y: 437, distance: 66.9
click at [714, 370] on input "checkbox" at bounding box center [714, 371] width 22 height 22
click at [715, 417] on input "checkbox" at bounding box center [714, 421] width 22 height 22
click at [715, 437] on input "checkbox" at bounding box center [714, 446] width 22 height 22
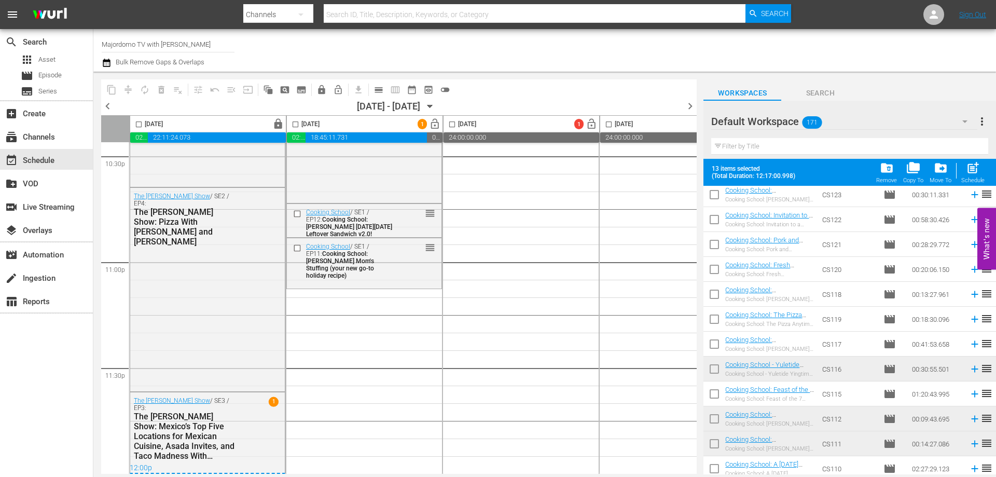
click at [852, 121] on div "Default Workspace 171" at bounding box center [844, 121] width 266 height 29
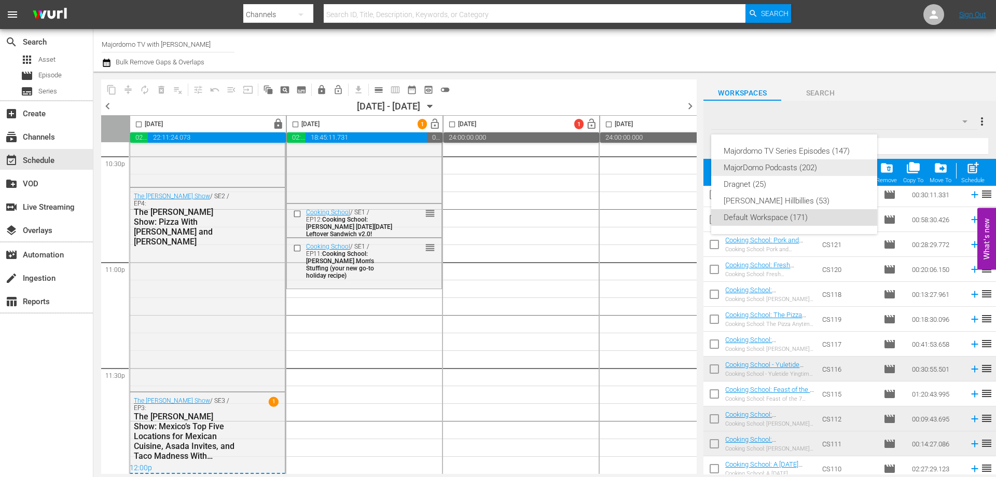
click at [816, 161] on div "MajorDomo Podcasts (202)" at bounding box center [794, 167] width 141 height 17
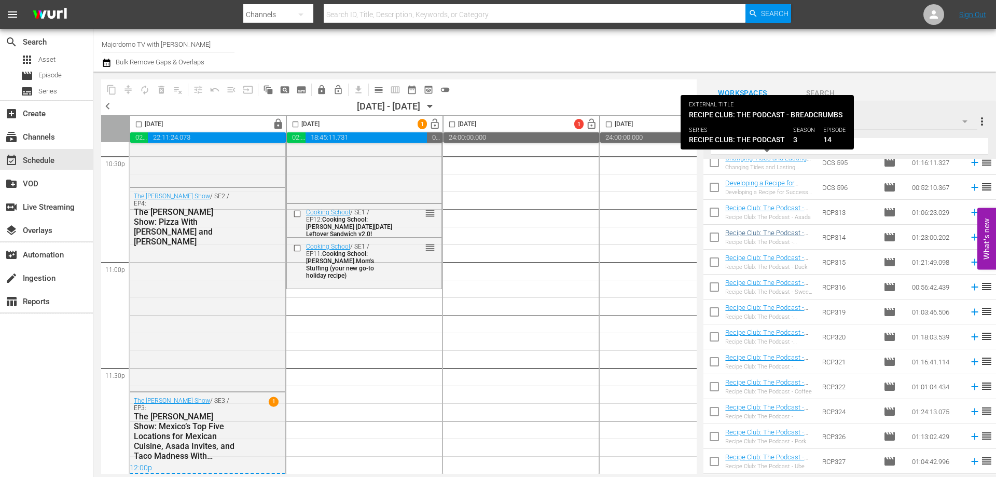
scroll to position [4216, 0]
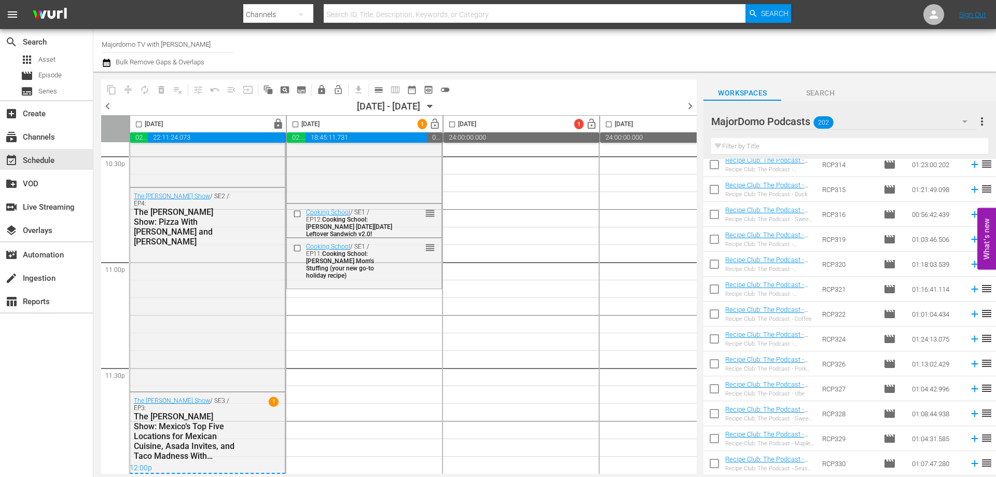
click at [716, 164] on input "checkbox" at bounding box center [714, 167] width 22 height 22
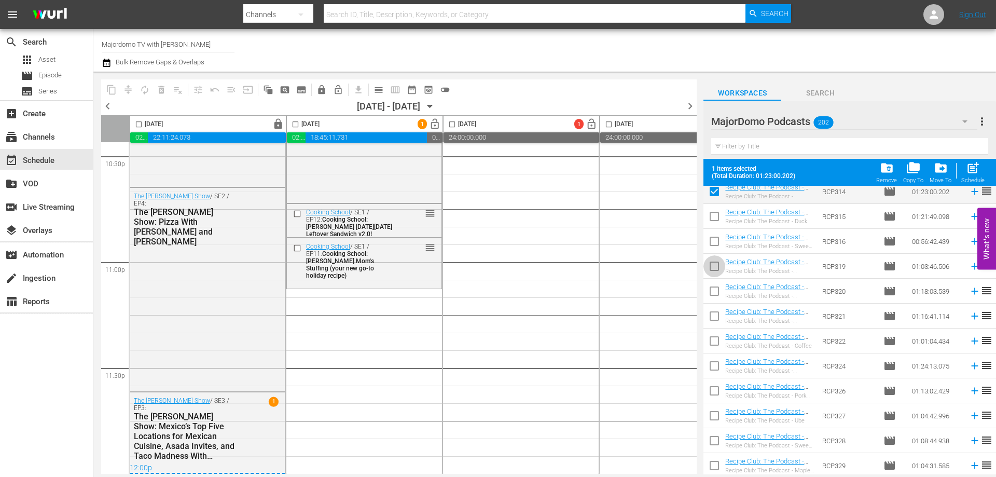
click at [716, 270] on input "checkbox" at bounding box center [714, 268] width 22 height 22
click at [711, 339] on input "checkbox" at bounding box center [714, 343] width 22 height 22
click at [711, 420] on input "checkbox" at bounding box center [714, 418] width 22 height 22
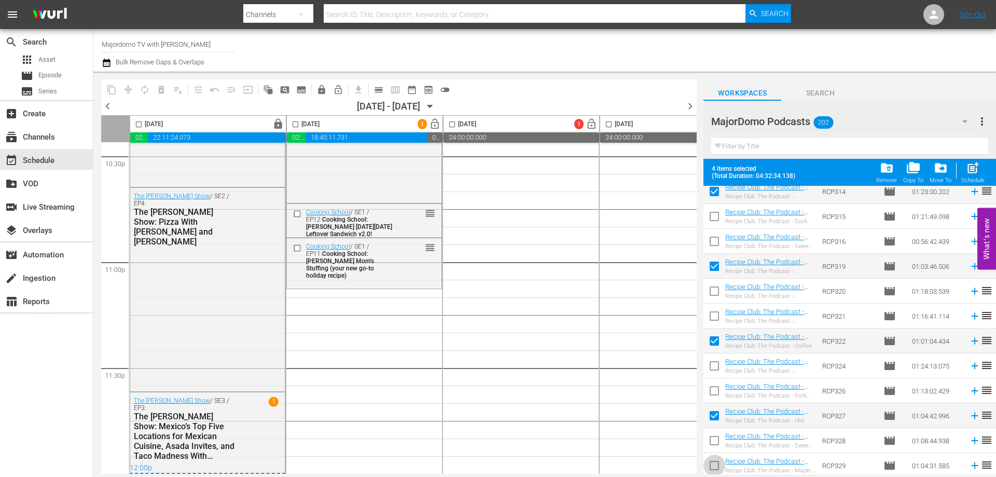
click at [711, 466] on input "checkbox" at bounding box center [714, 468] width 22 height 22
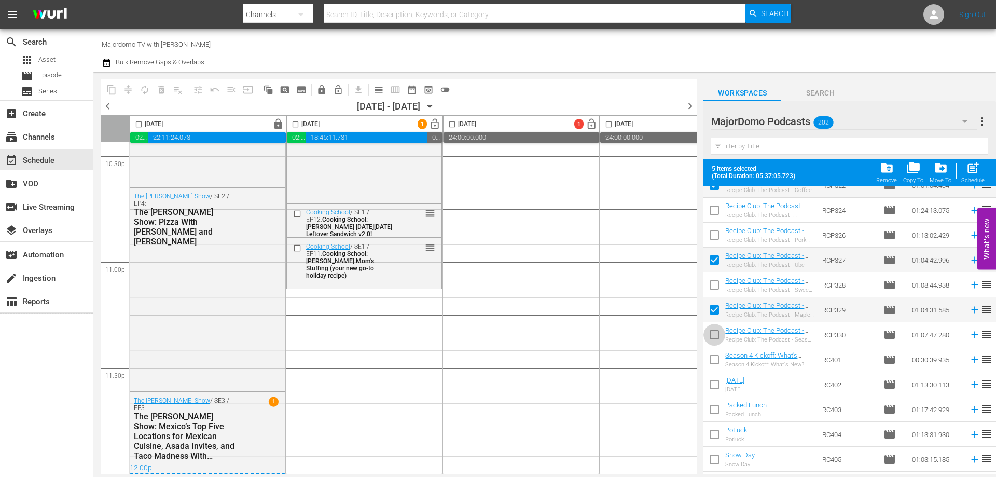
click at [718, 334] on input "checkbox" at bounding box center [714, 337] width 22 height 22
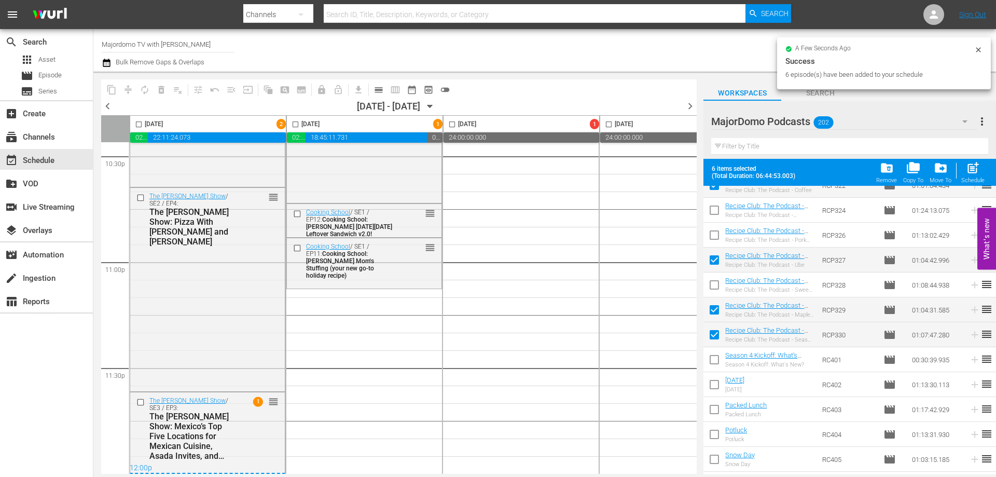
scroll to position [3563, 0]
